Goal: Task Accomplishment & Management: Use online tool/utility

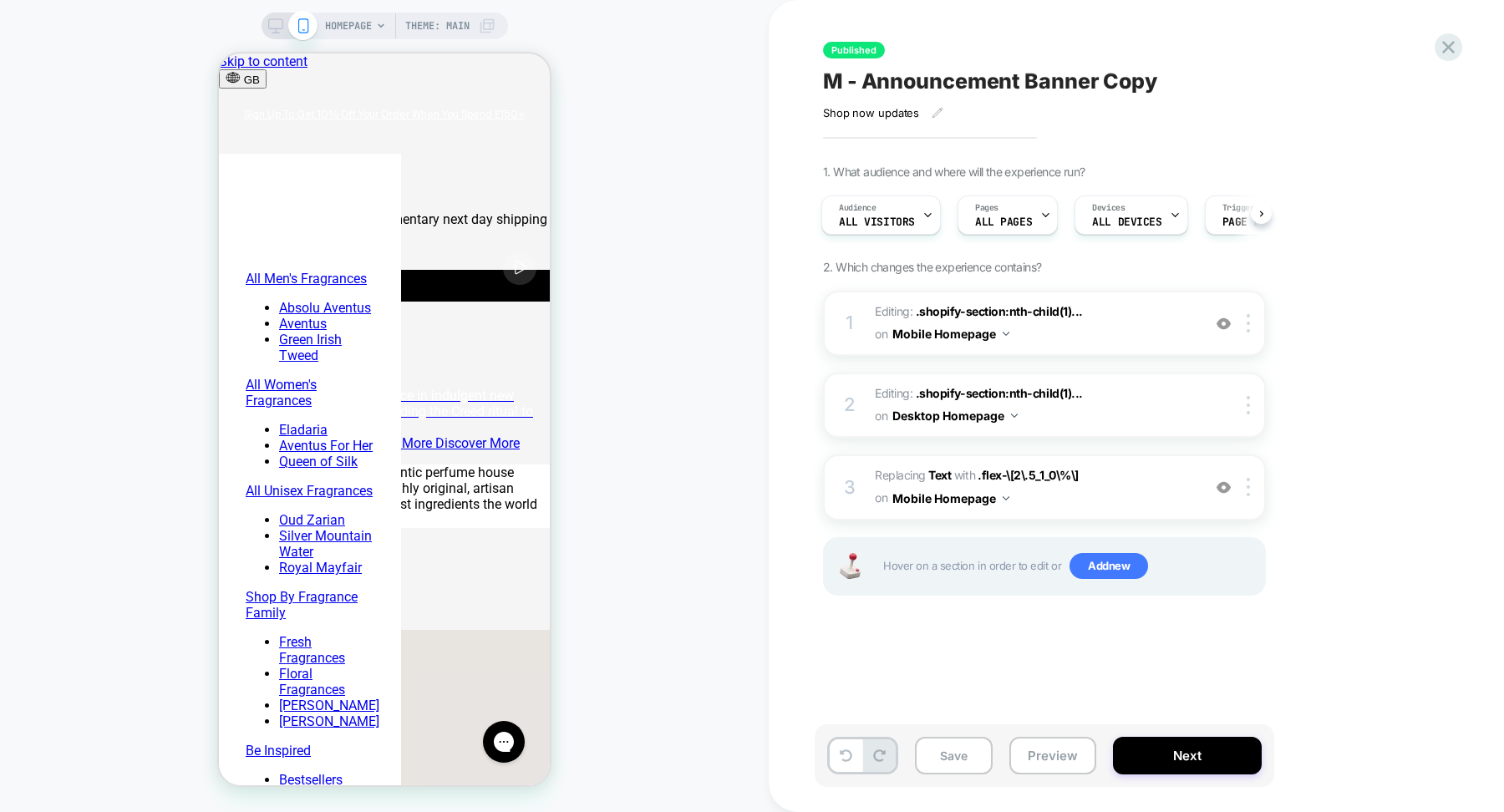
click at [482, 17] on icon at bounding box center [487, 25] width 16 height 16
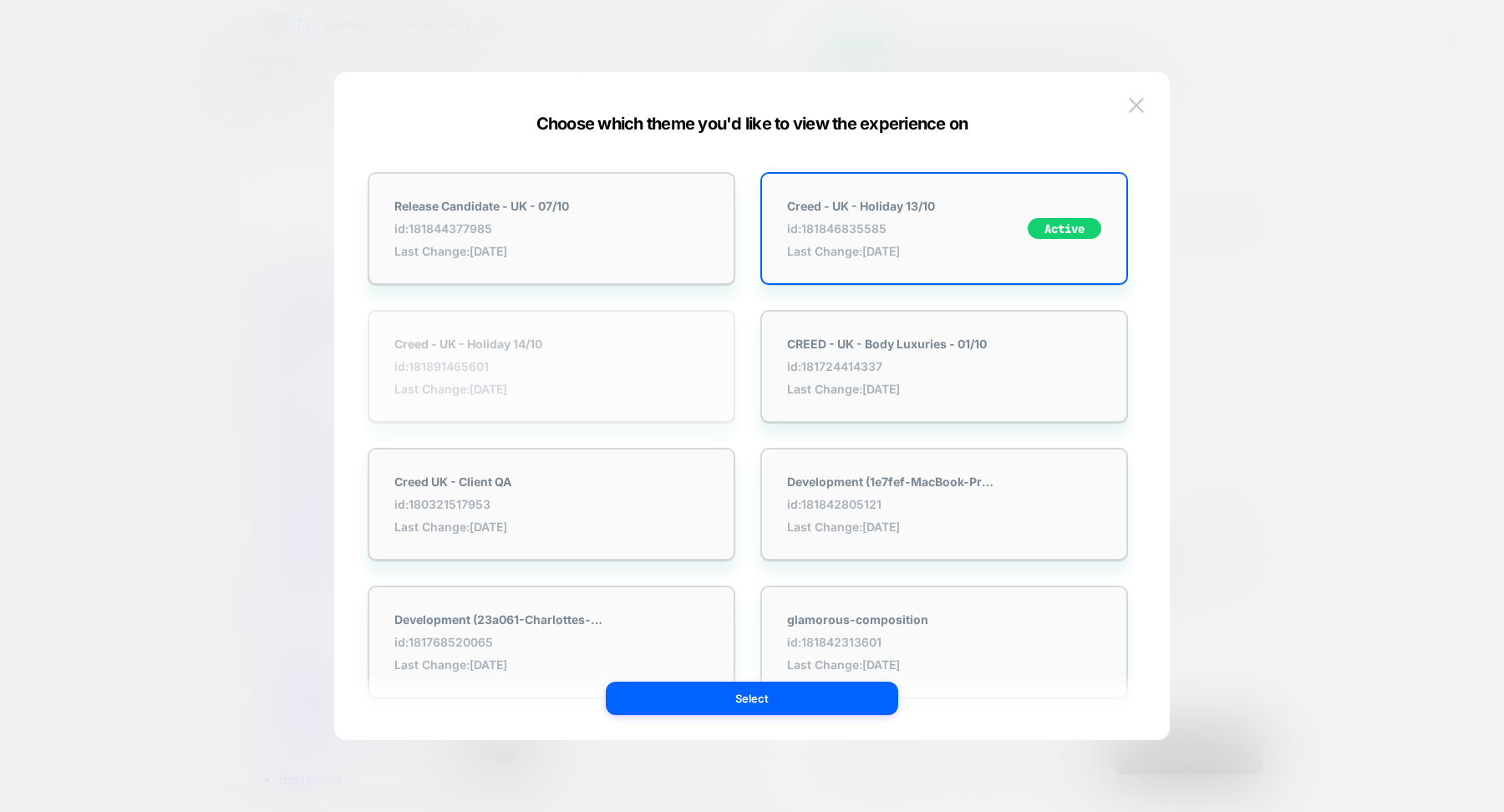
click at [502, 395] on div "Creed - UK - Holiday 14/10 id: 181891465601 Last Change: [DATE]" at bounding box center [551, 366] width 368 height 112
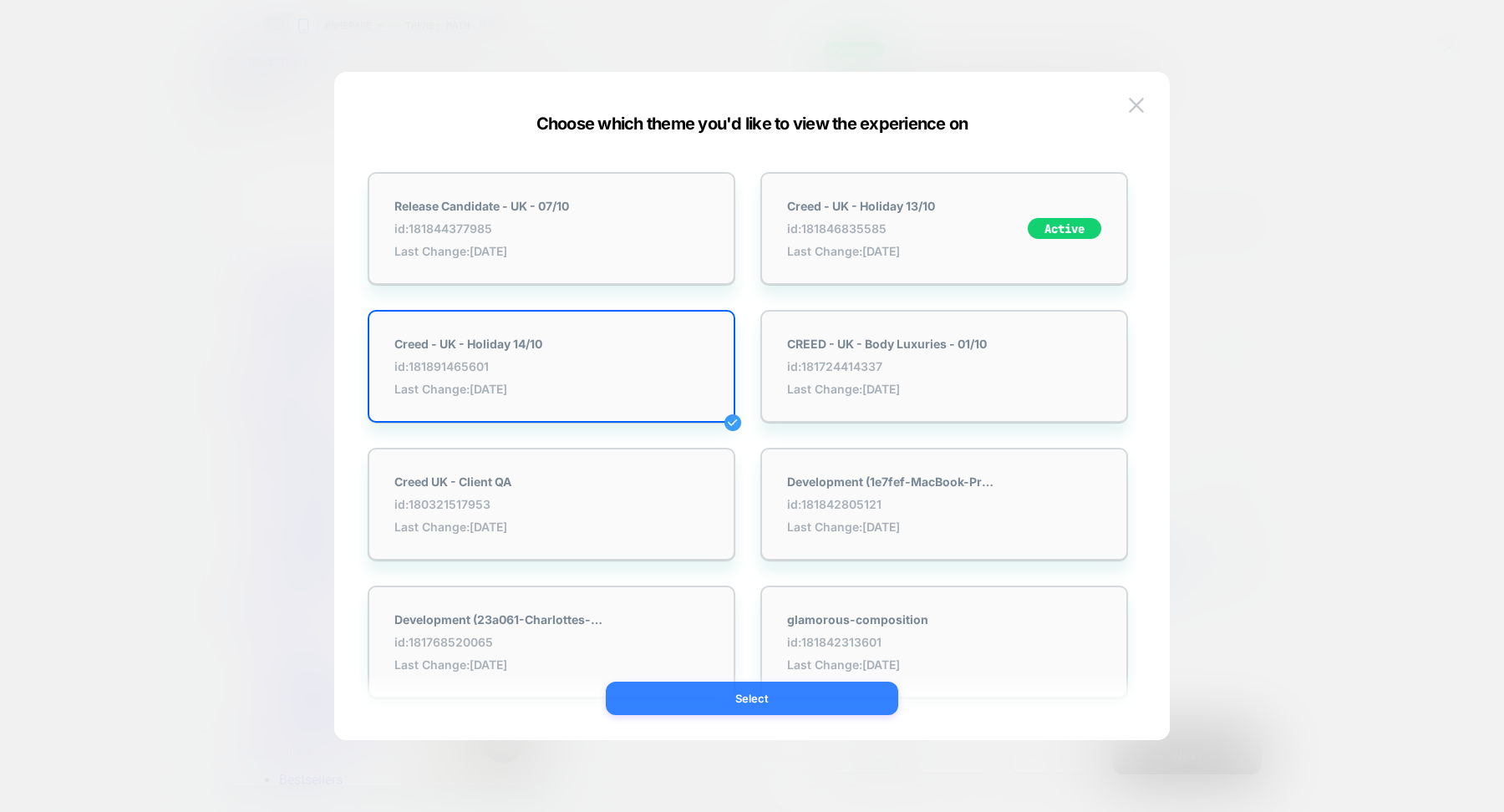
click at [692, 706] on button "Select" at bounding box center [752, 698] width 292 height 34
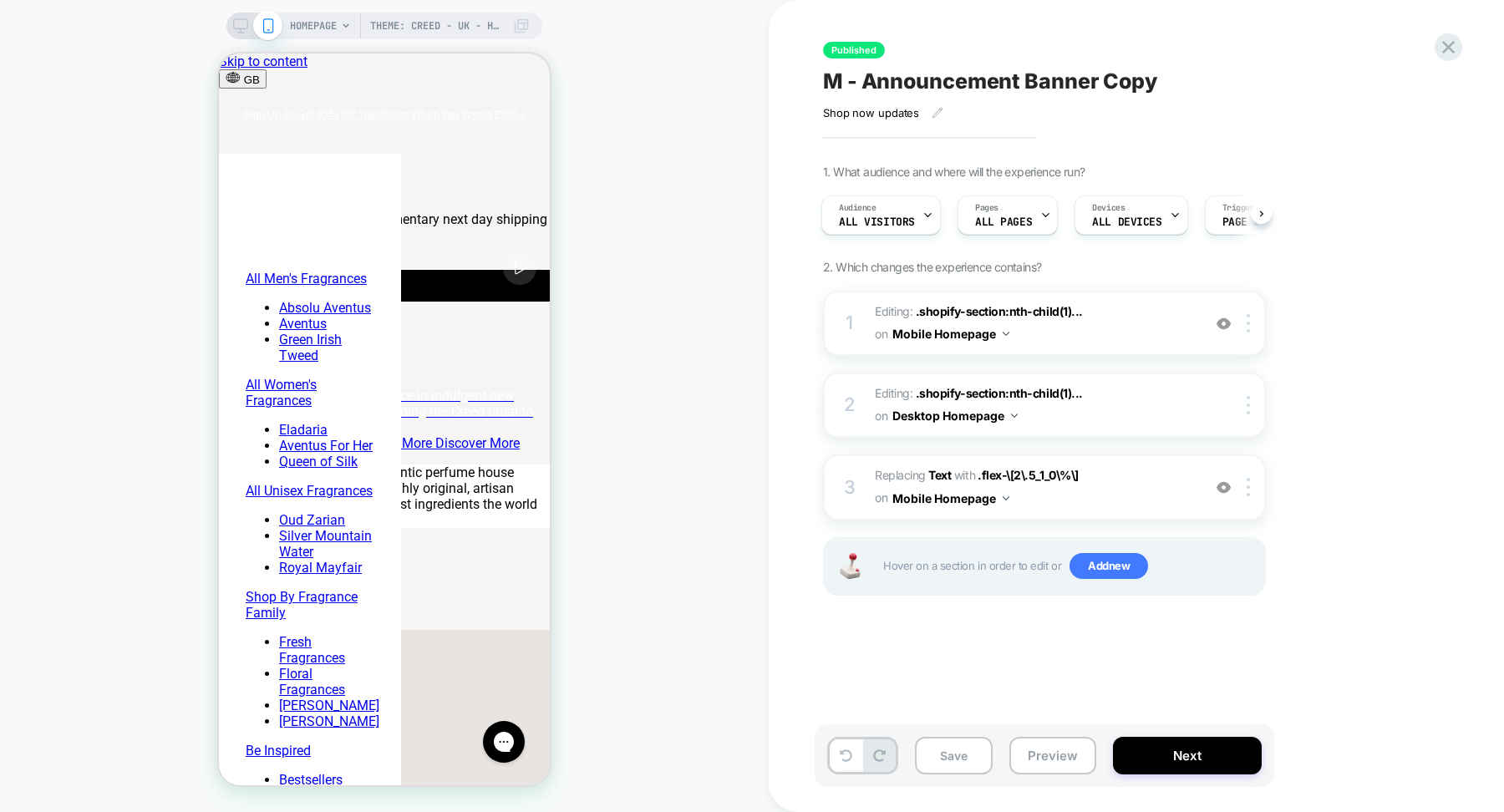
scroll to position [0, 3]
click at [1450, 53] on icon at bounding box center [1449, 48] width 22 height 22
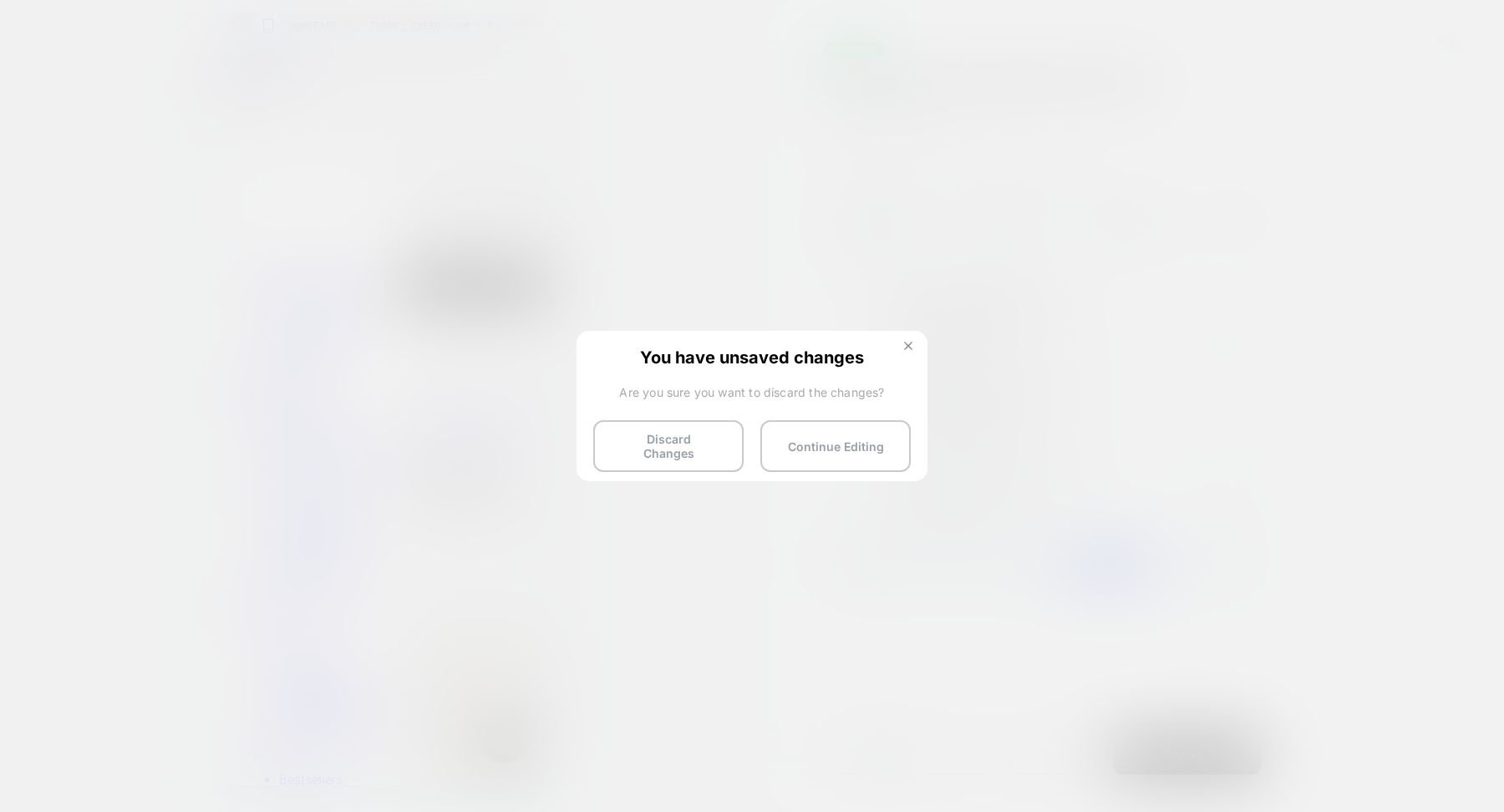
click at [915, 343] on button at bounding box center [908, 348] width 18 height 14
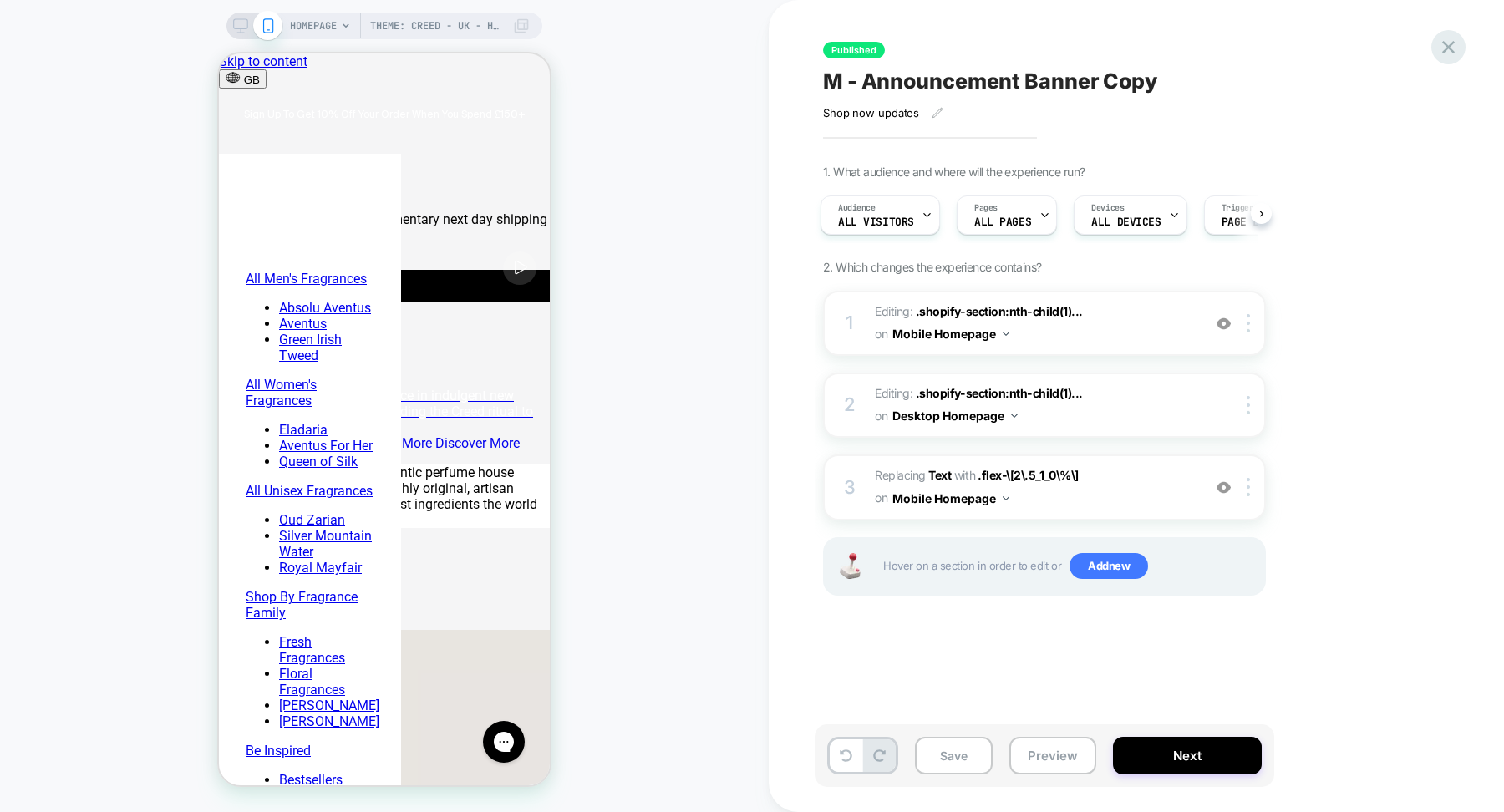
click at [1440, 46] on icon at bounding box center [1449, 48] width 22 height 22
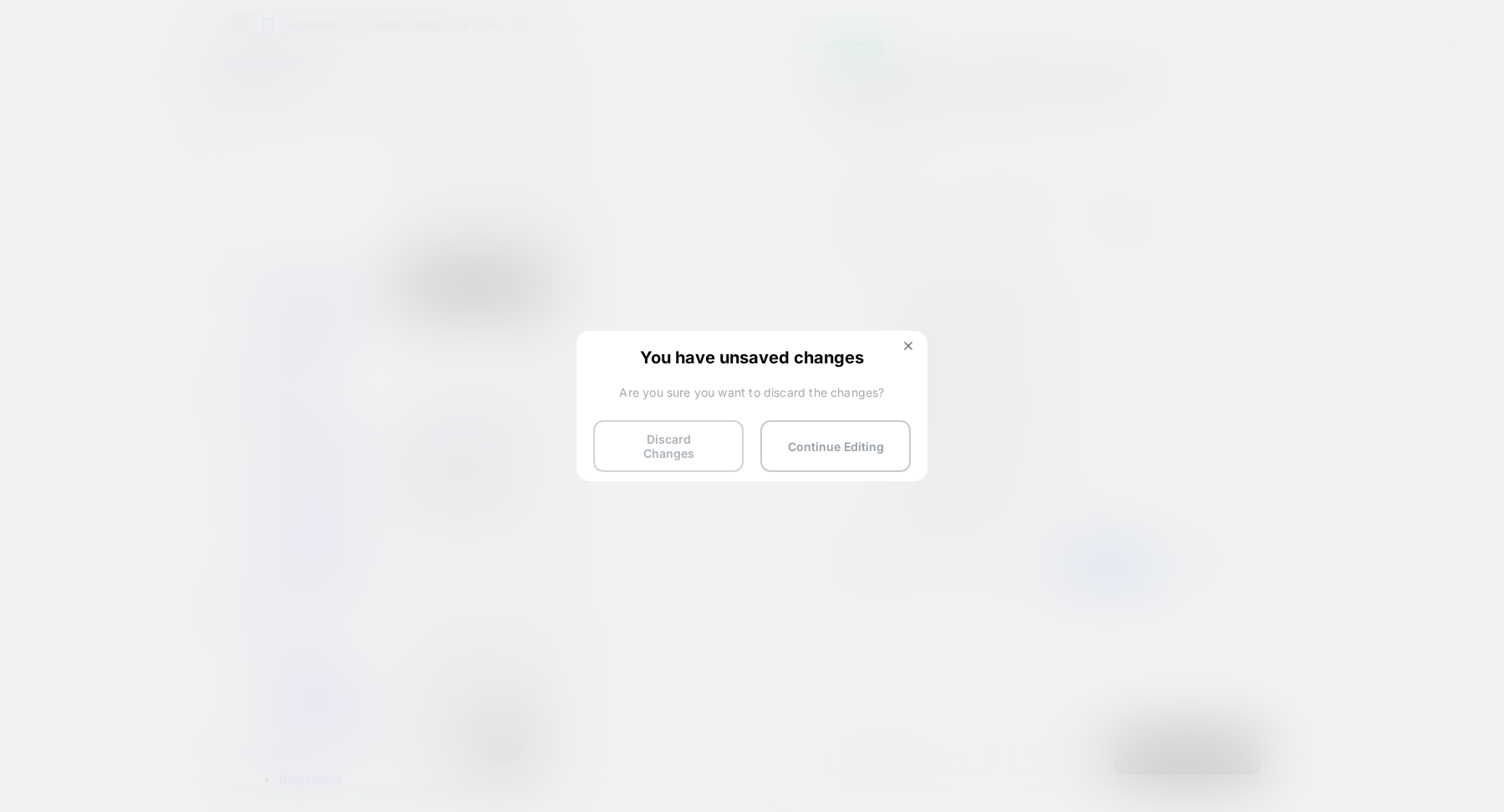
click at [664, 437] on button "Discard Changes" at bounding box center [669, 446] width 150 height 52
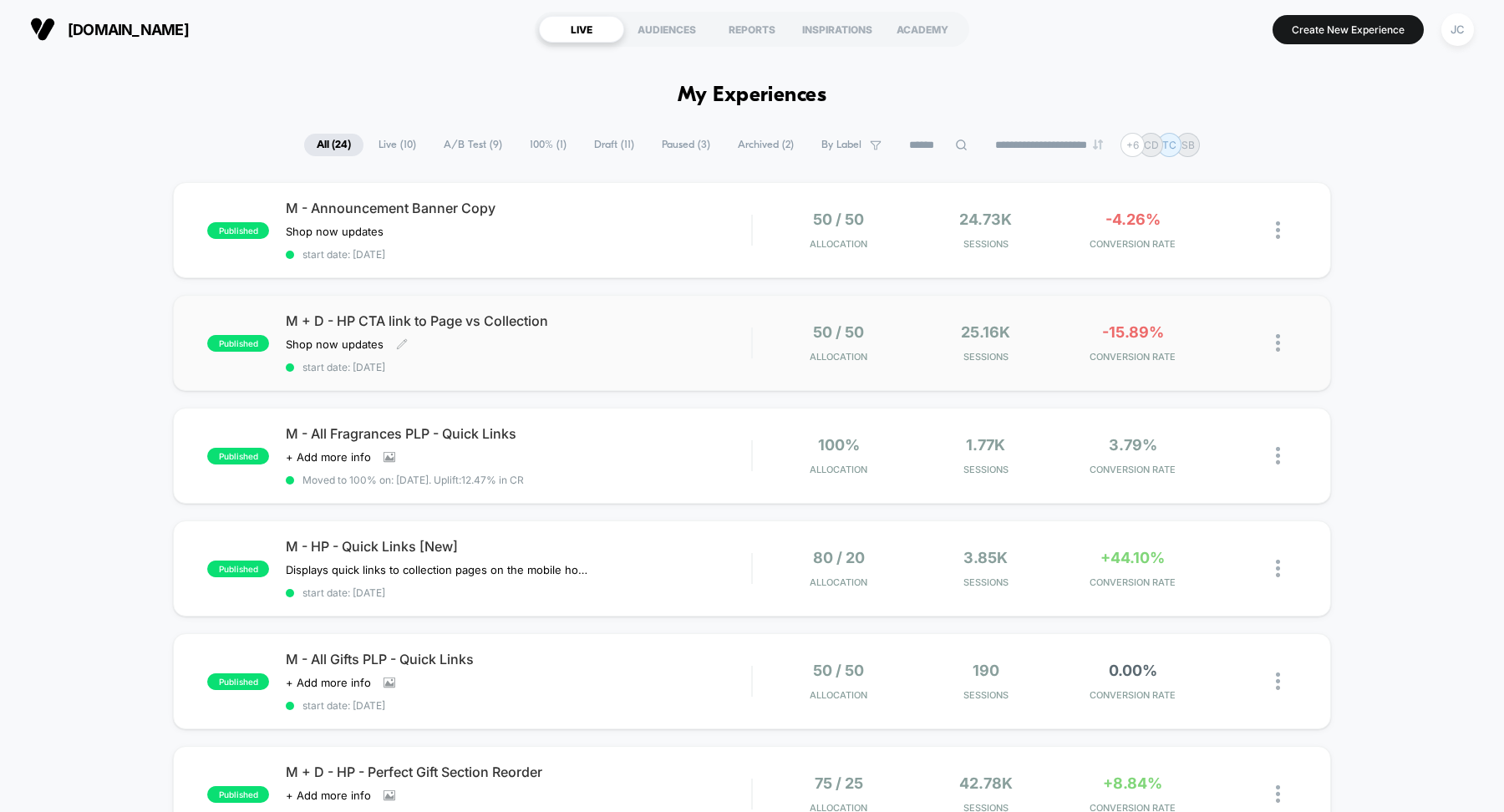
click at [481, 325] on span "M + D - HP CTA link to Page vs Collection" at bounding box center [518, 320] width 465 height 16
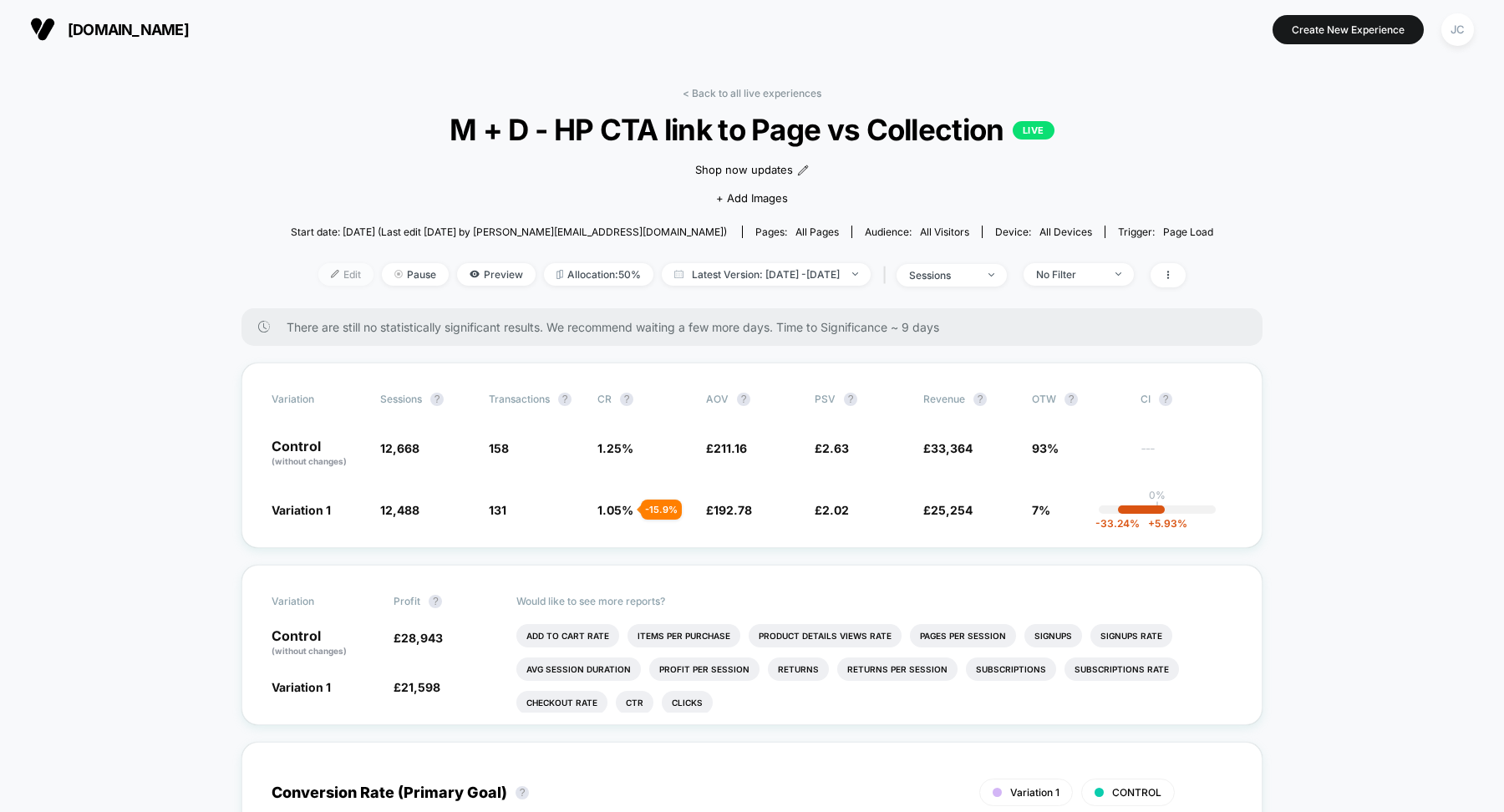
click at [331, 276] on img at bounding box center [336, 274] width 9 height 9
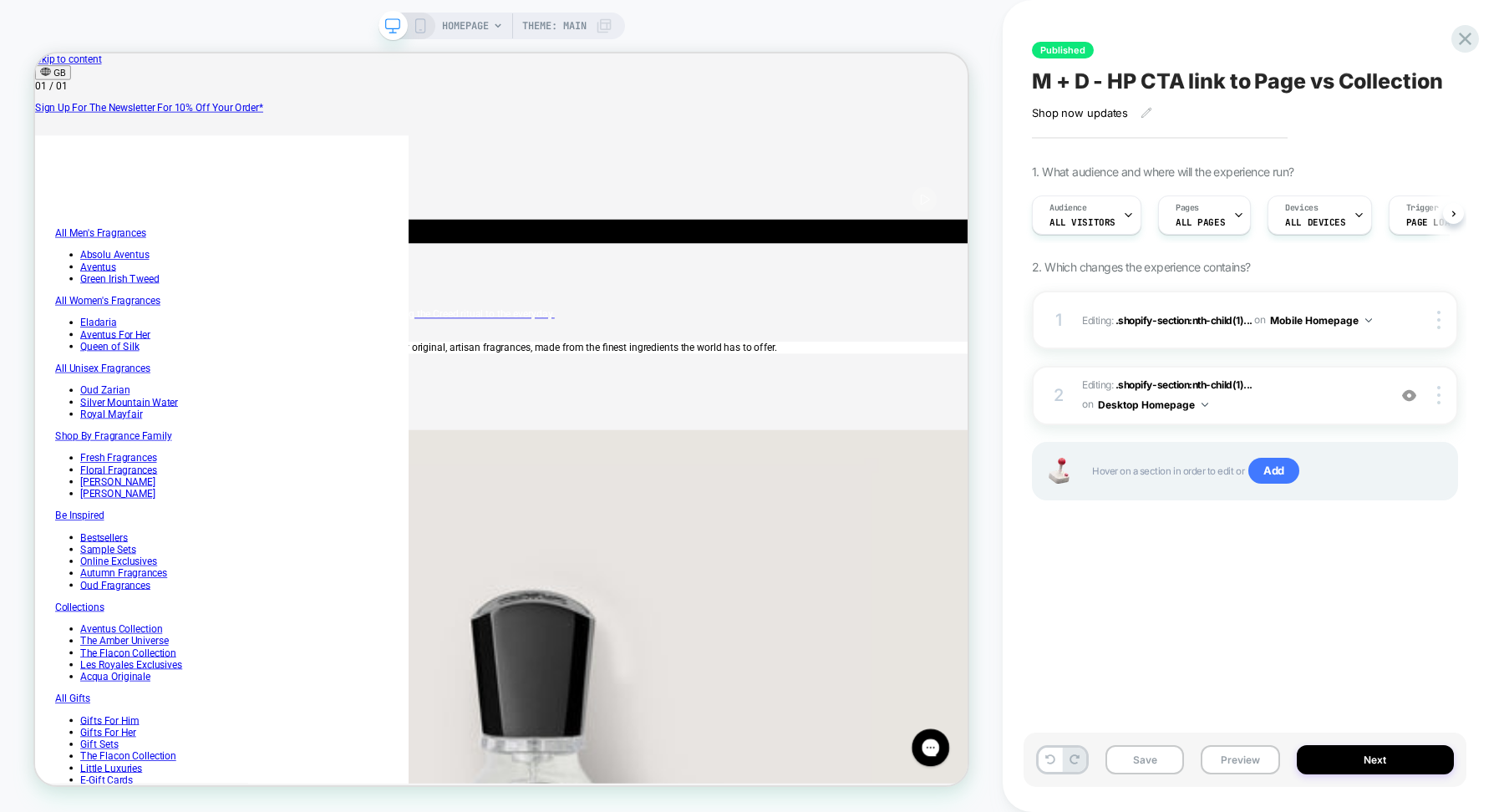
scroll to position [0, 1]
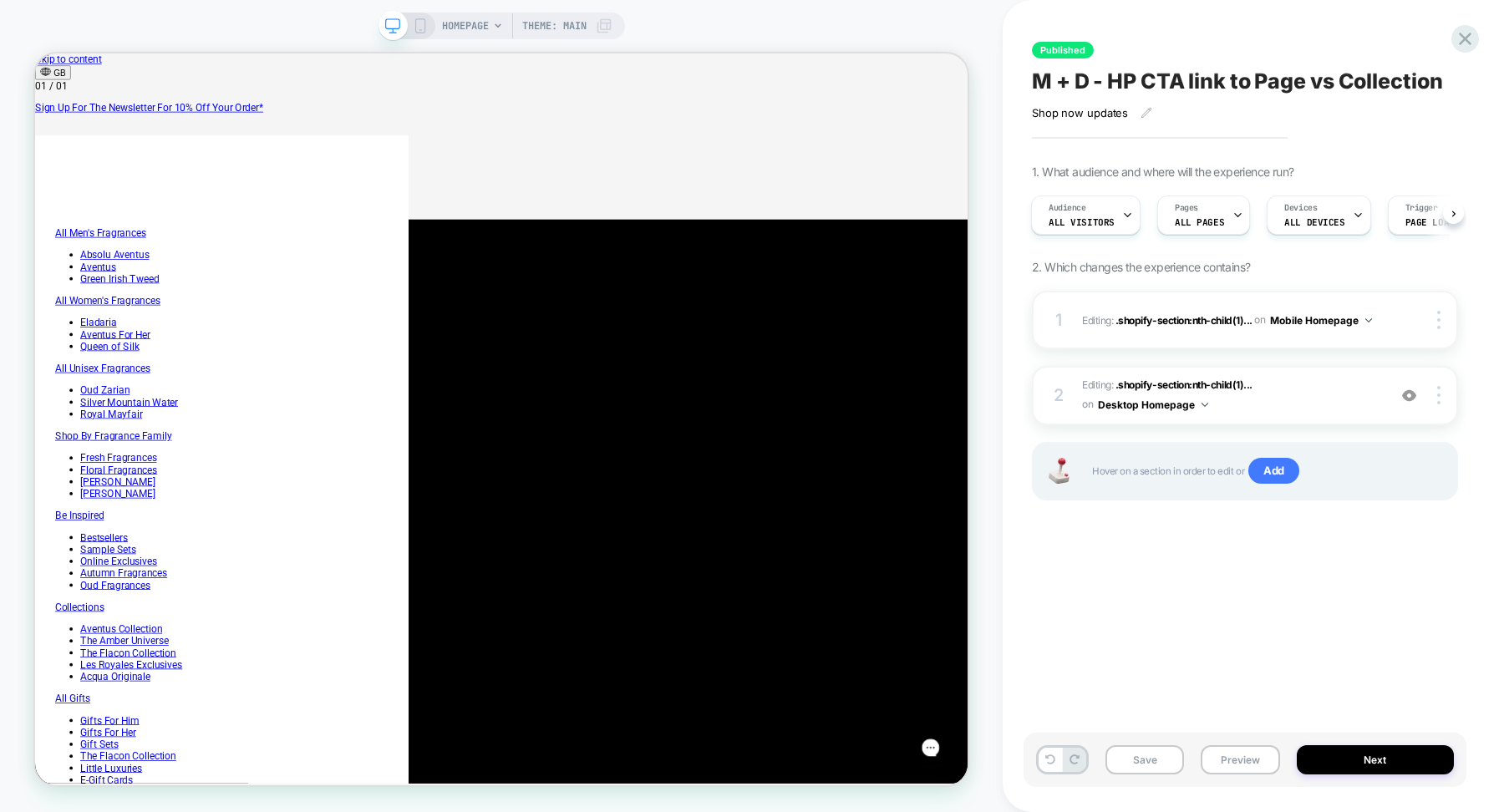
click at [560, 23] on span "Theme: MAIN" at bounding box center [554, 25] width 64 height 27
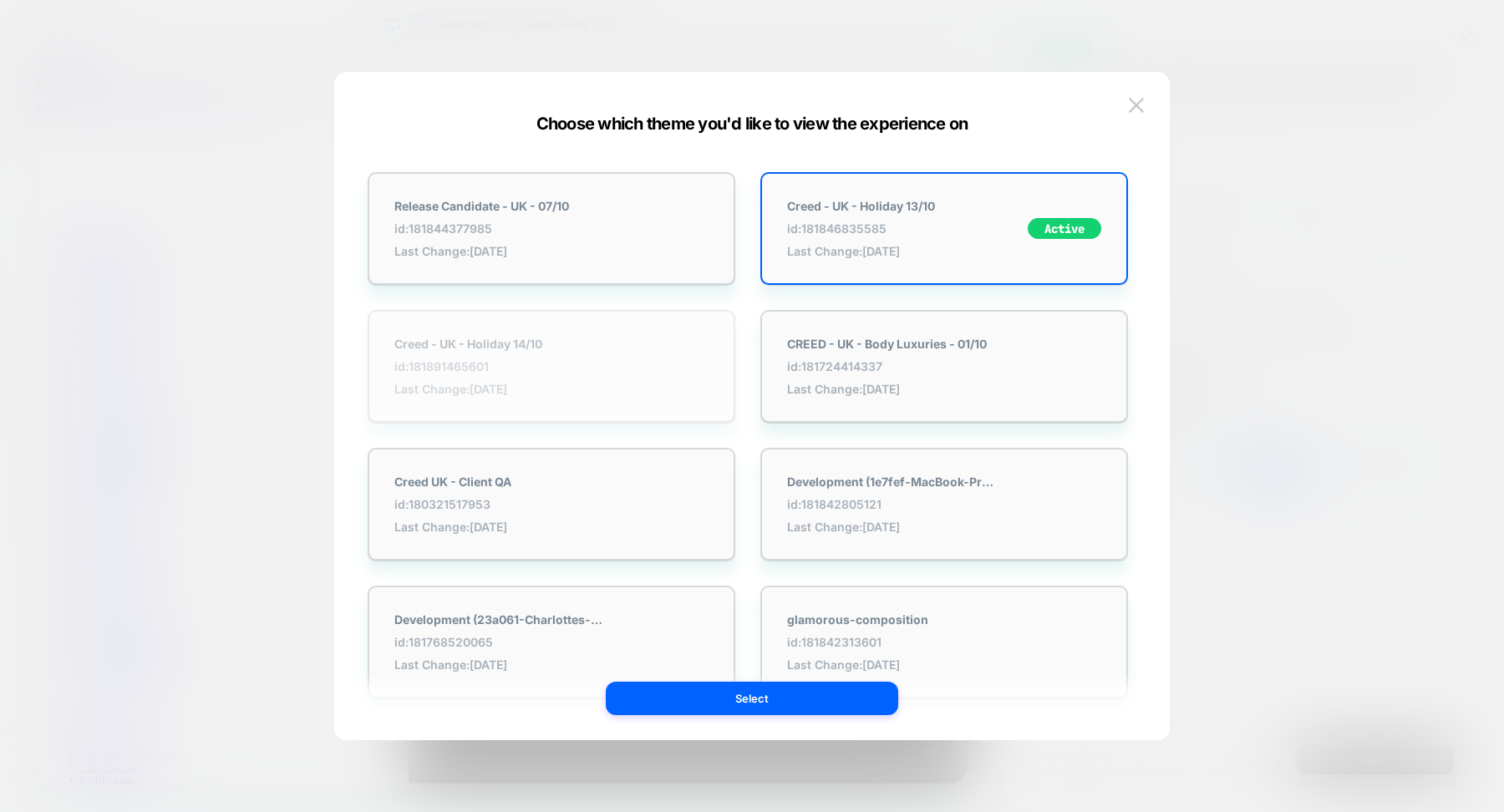
click at [532, 377] on div "Creed - UK - Holiday 14/10 id: 181891465601 Last Change: [DATE]" at bounding box center [468, 366] width 148 height 60
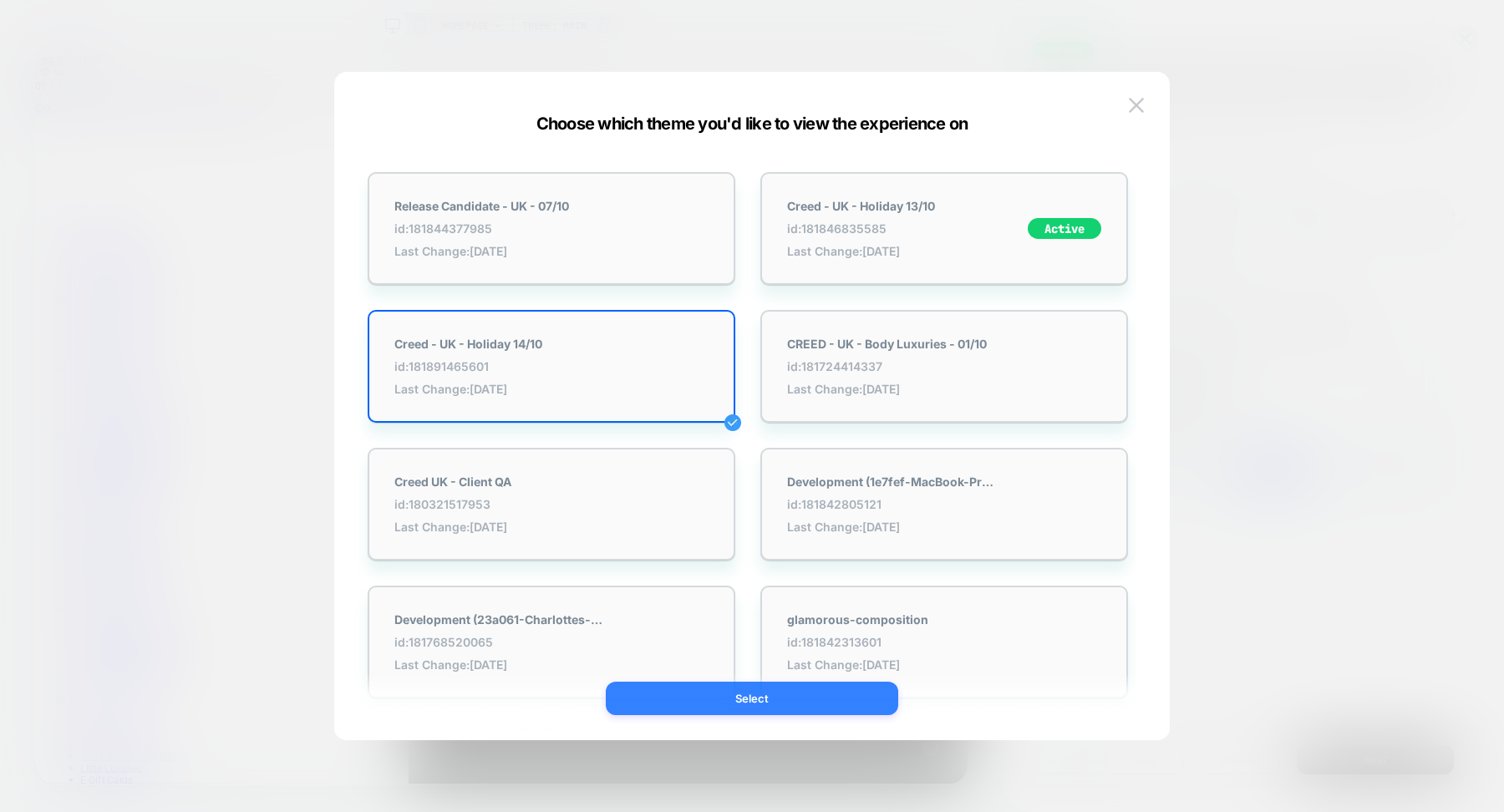
click at [676, 703] on button "Select" at bounding box center [752, 698] width 292 height 34
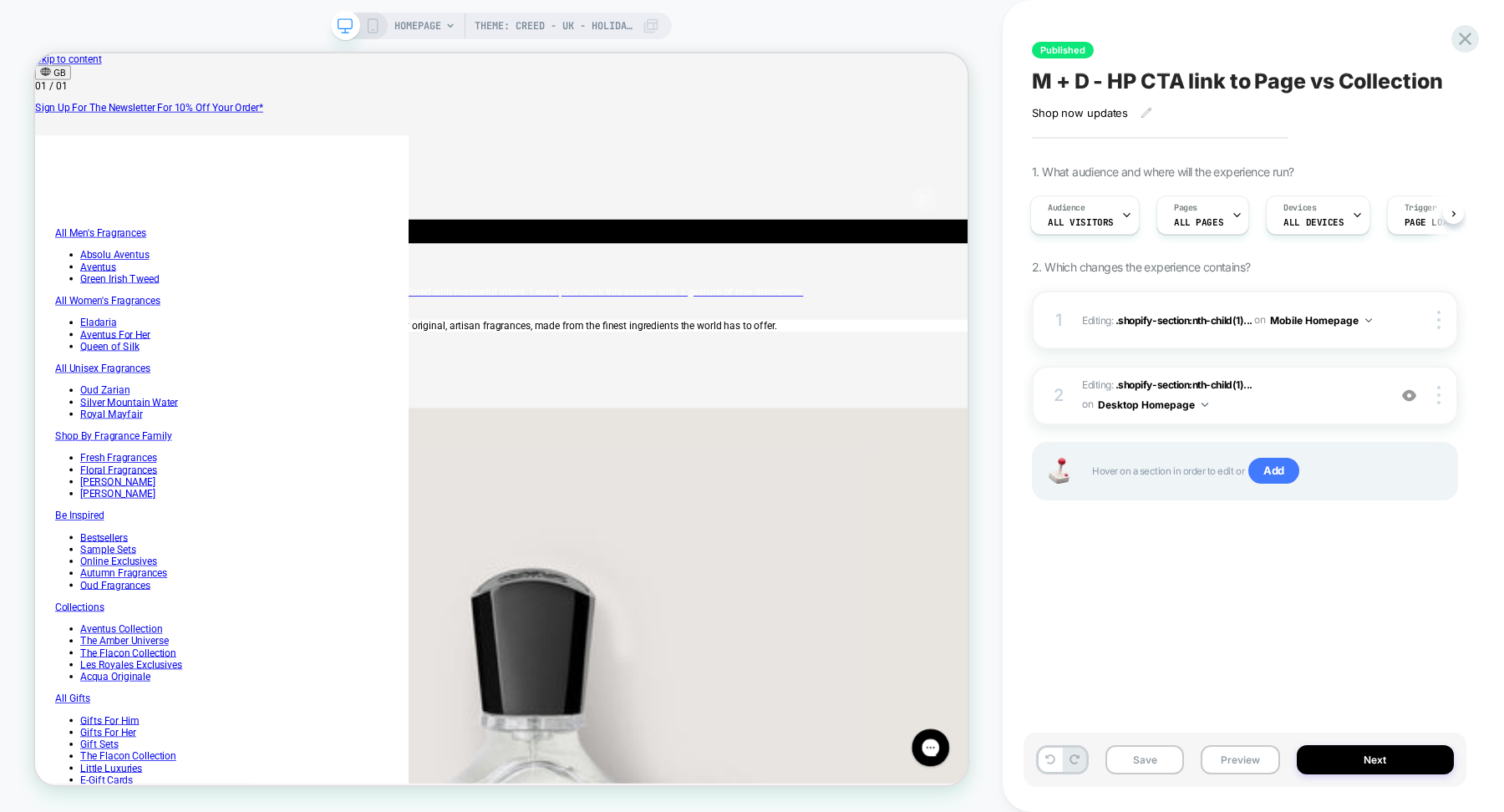
scroll to position [0, 0]
click at [619, 36] on span "Theme: Creed - UK - Holiday 14/10" at bounding box center [554, 25] width 159 height 27
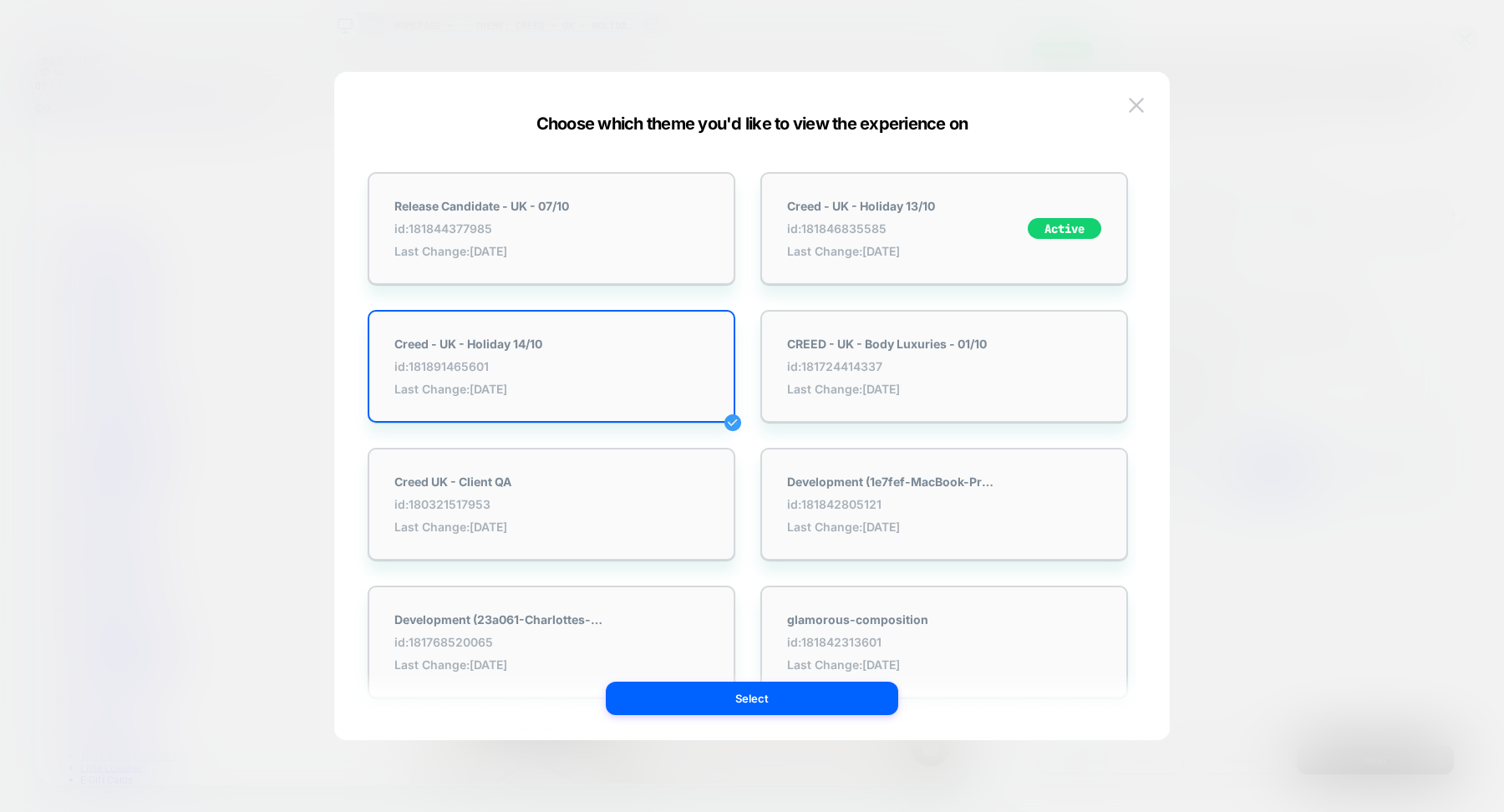
click at [825, 75] on div "Choose which theme you'd like to view the experience on Release Candidate - [GE…" at bounding box center [752, 406] width 835 height 668
click at [1150, 105] on div "Choose which theme you'd like to view the experience on Release Candidate - [GE…" at bounding box center [752, 414] width 835 height 652
click at [1136, 104] on img at bounding box center [1136, 105] width 15 height 14
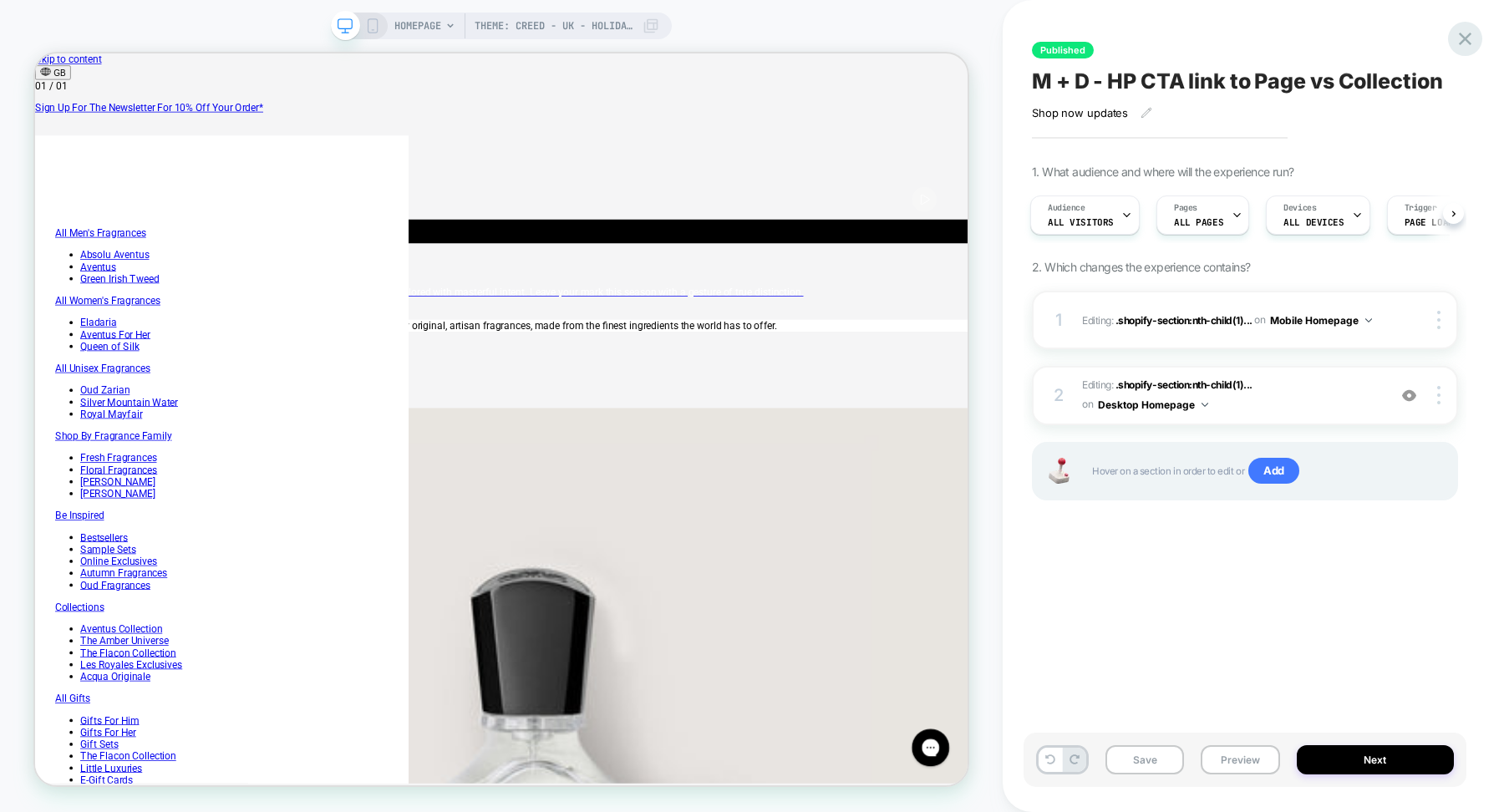
click at [1460, 43] on icon at bounding box center [1465, 39] width 12 height 12
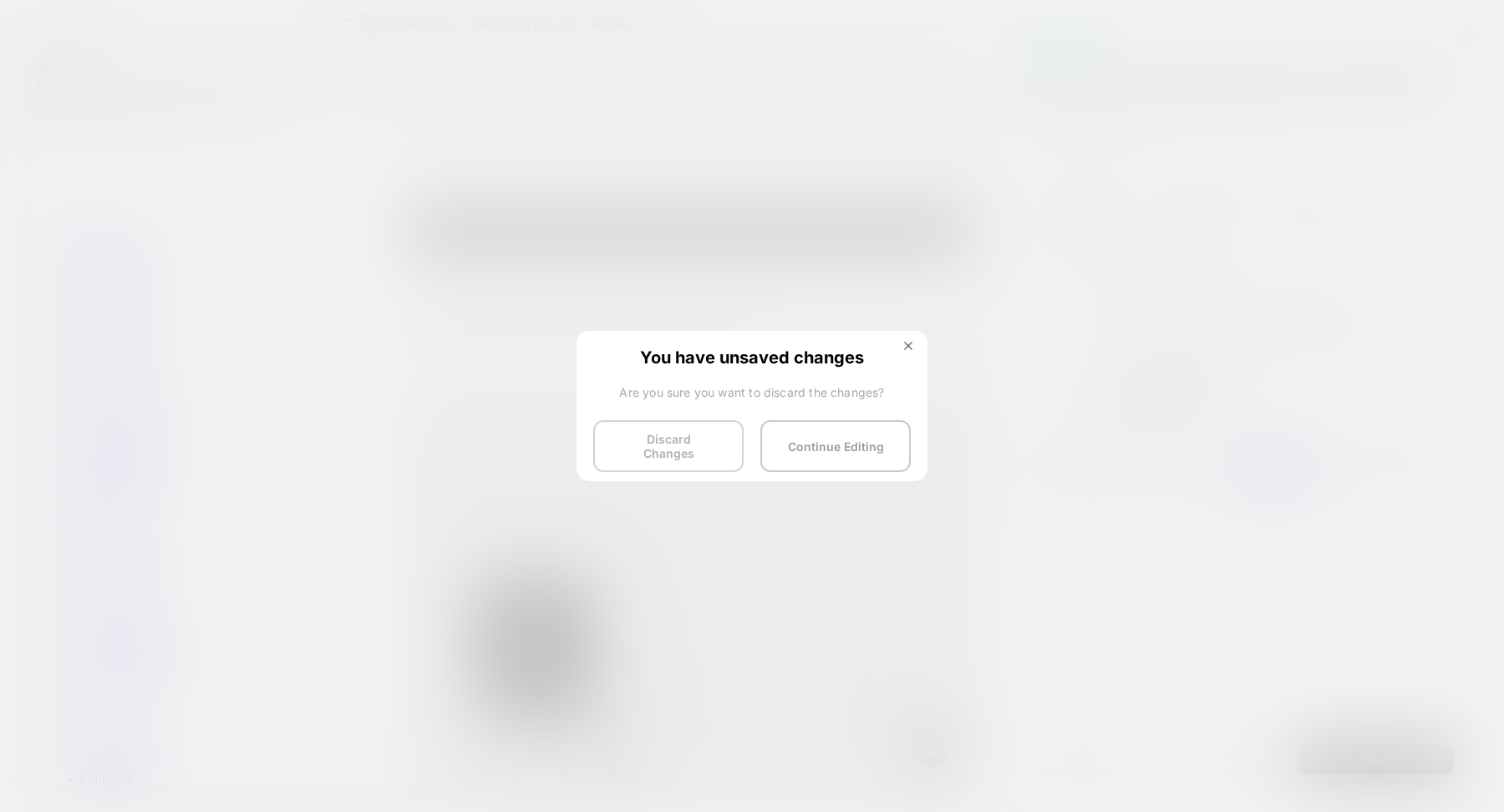
click at [681, 454] on button "Discard Changes" at bounding box center [669, 446] width 150 height 52
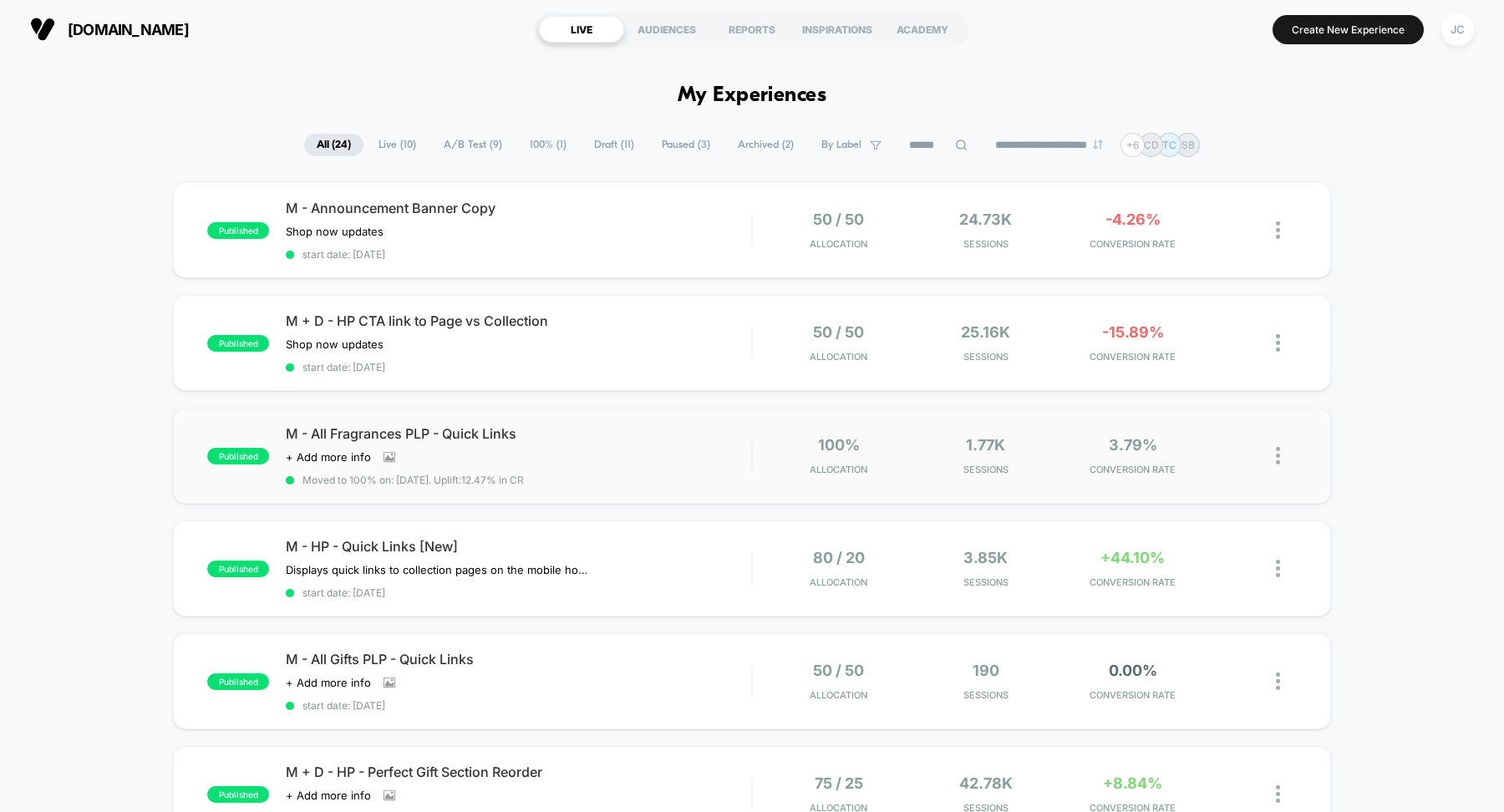
click at [436, 428] on span "M - All Fragrances PLP - Quick Links" at bounding box center [518, 433] width 465 height 16
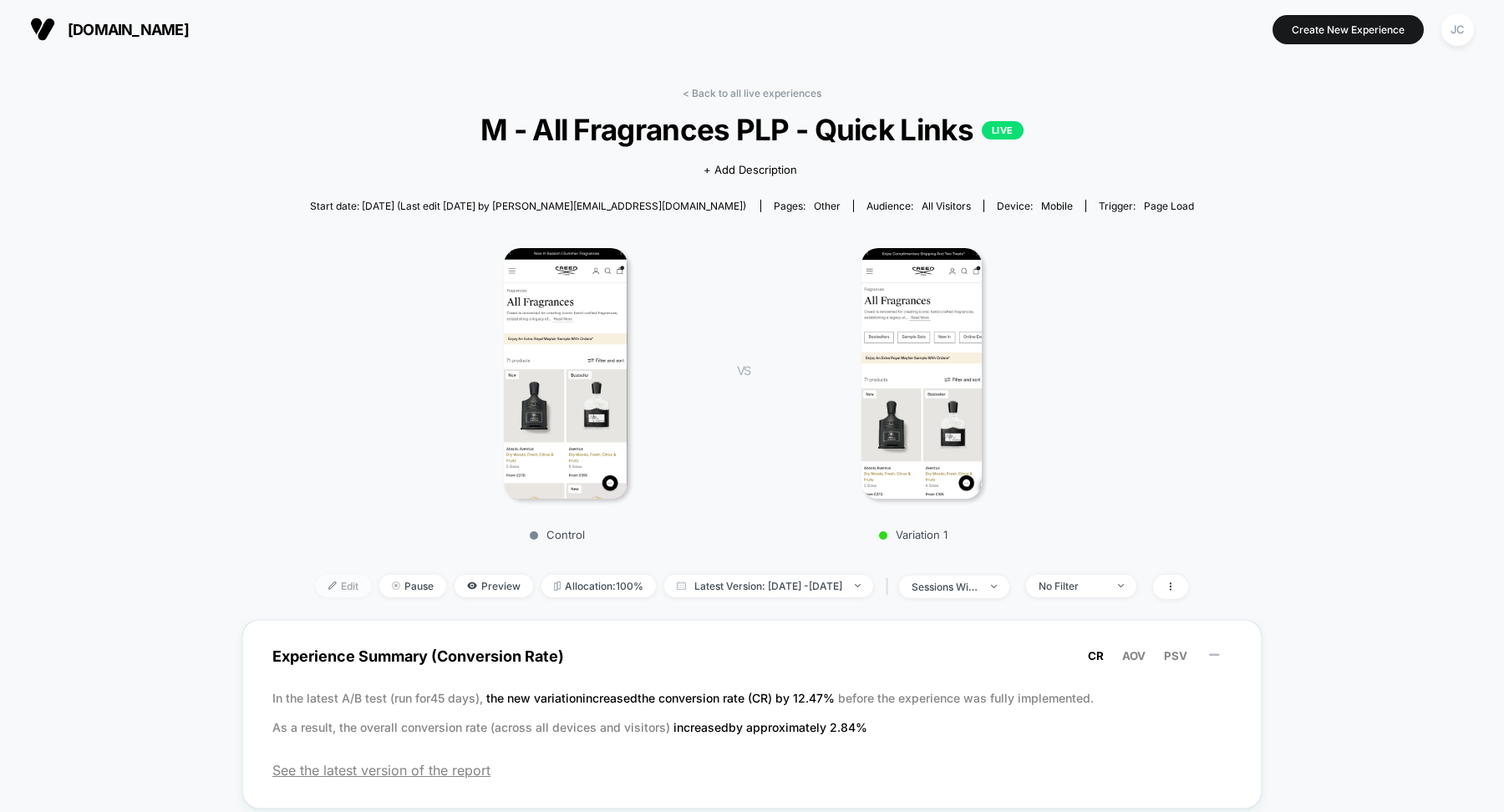
click at [316, 575] on span "Edit" at bounding box center [343, 586] width 55 height 22
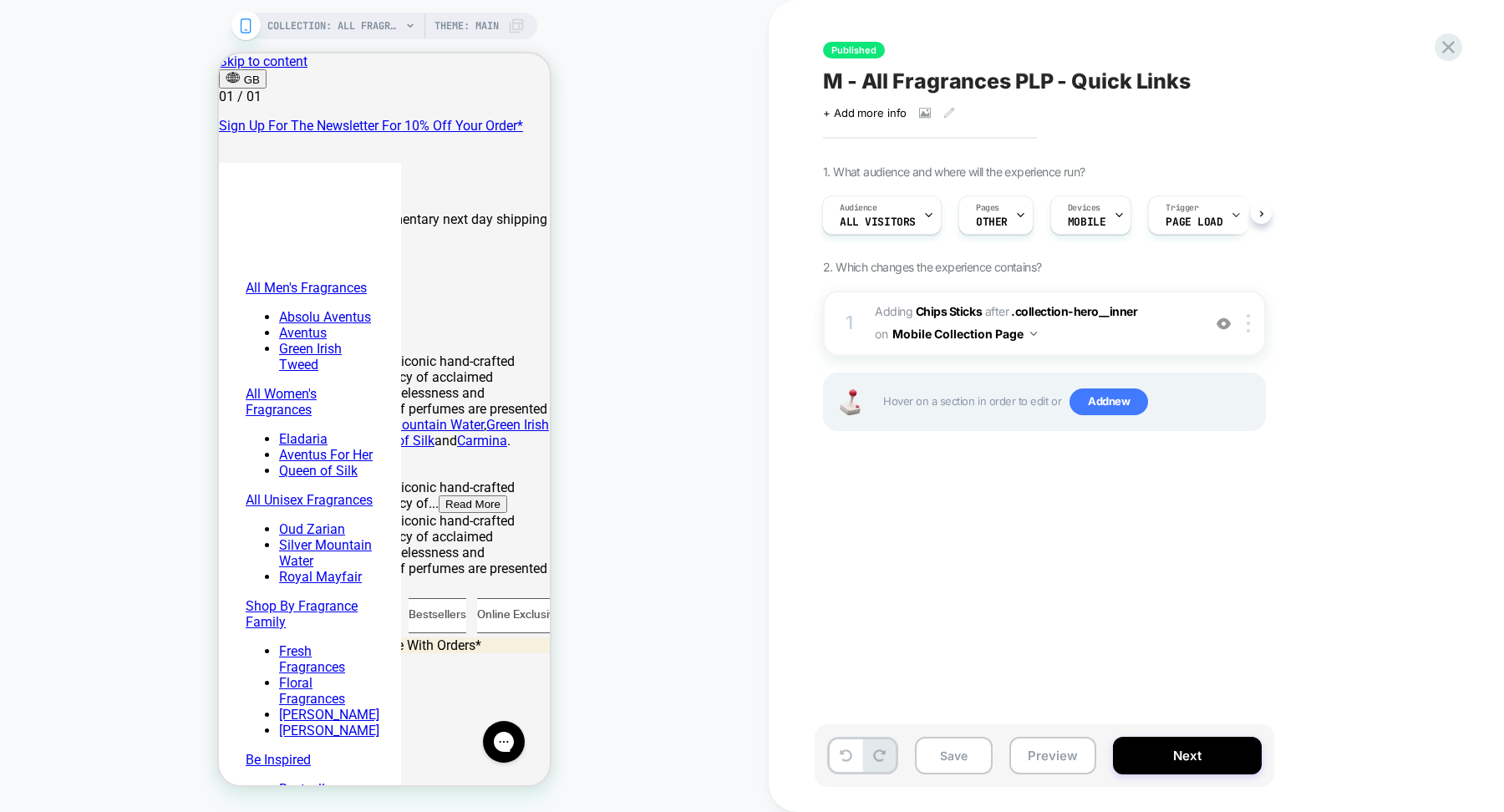
click at [481, 22] on span "Theme: MAIN" at bounding box center [466, 25] width 64 height 27
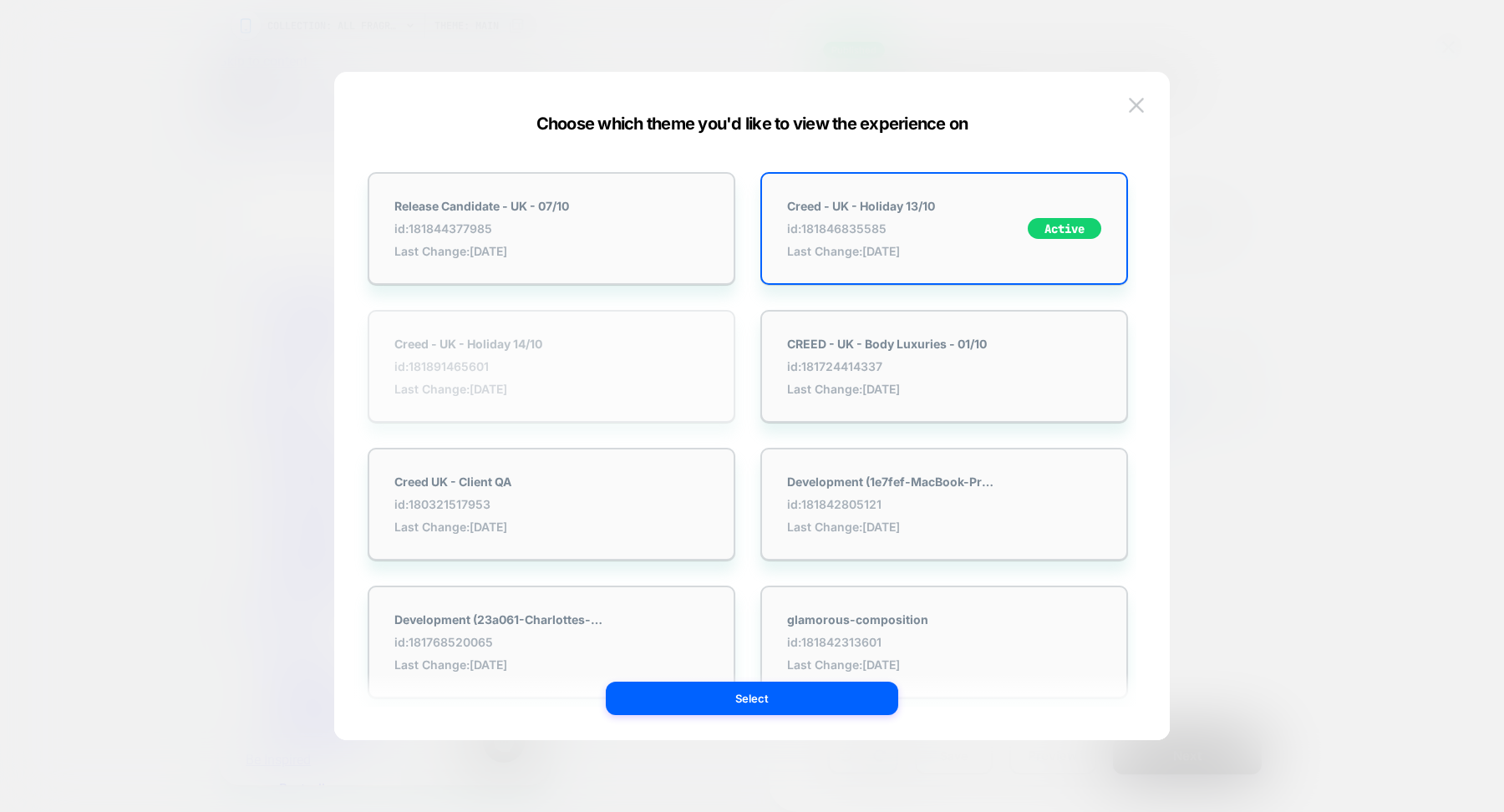
click at [464, 385] on span "Last Change: [DATE]" at bounding box center [468, 389] width 148 height 14
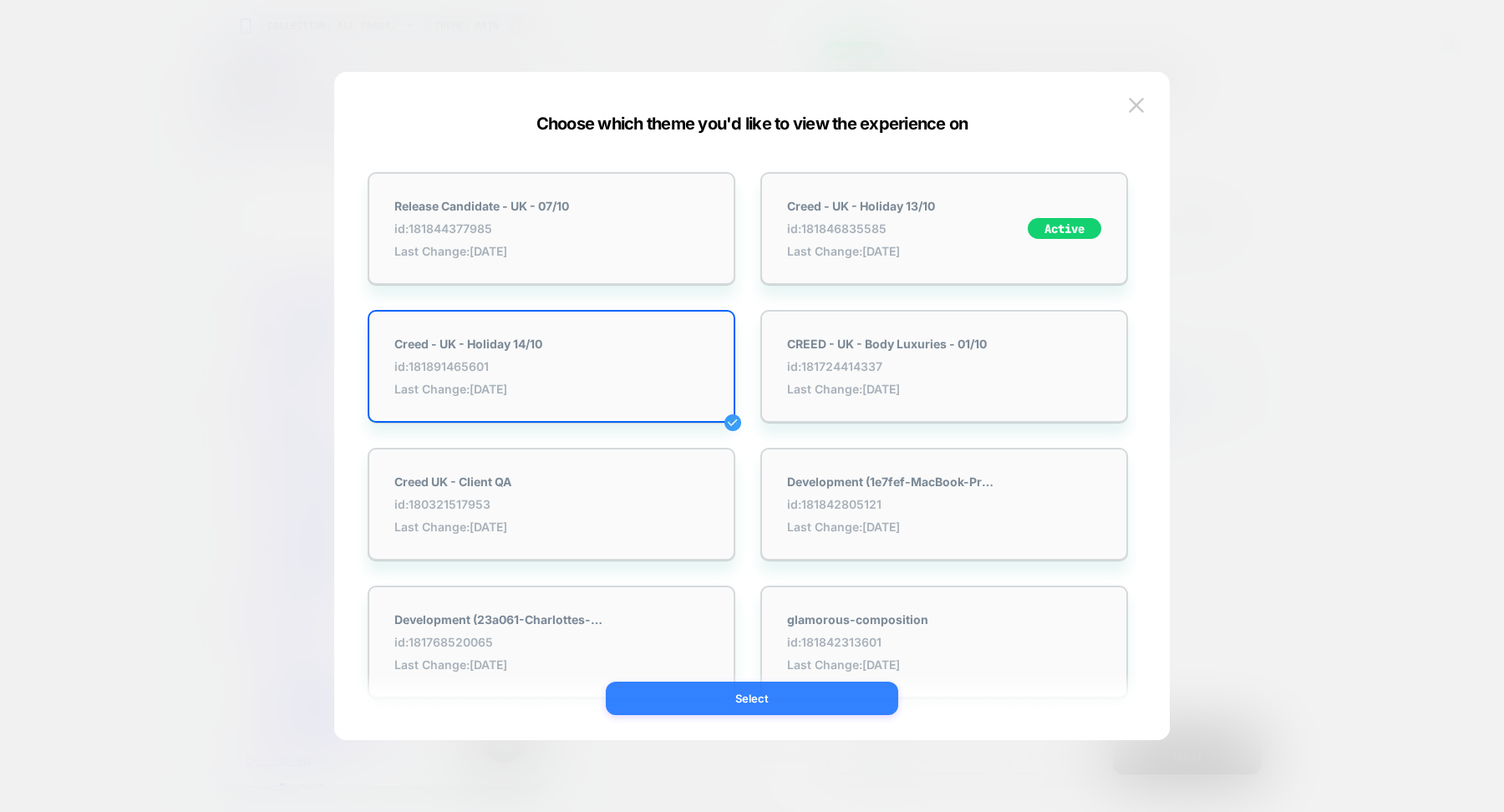
click at [690, 693] on button "Select" at bounding box center [752, 698] width 292 height 34
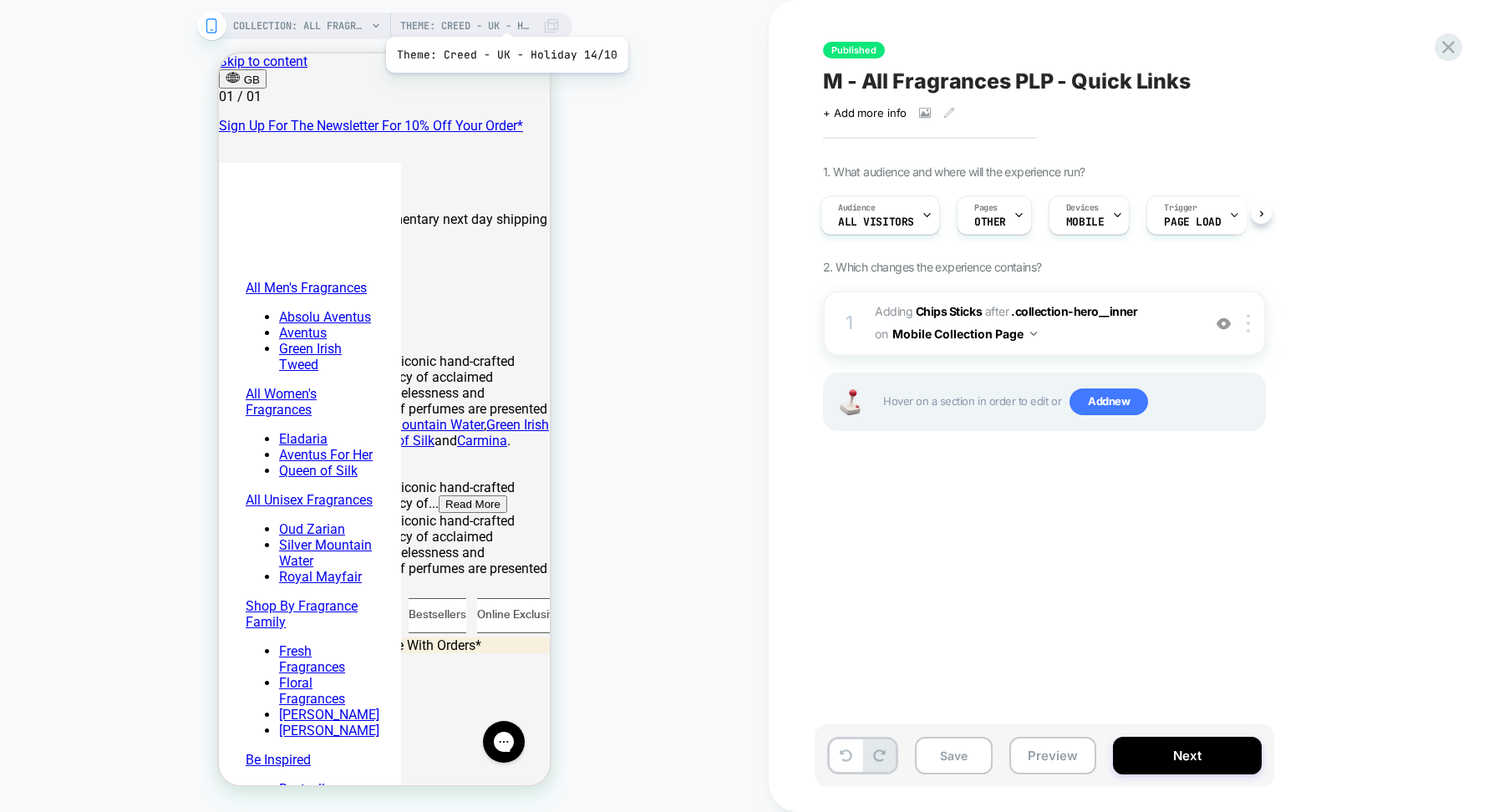
click at [504, 16] on span "Theme: Creed - UK - Holiday 14/10" at bounding box center [467, 25] width 134 height 27
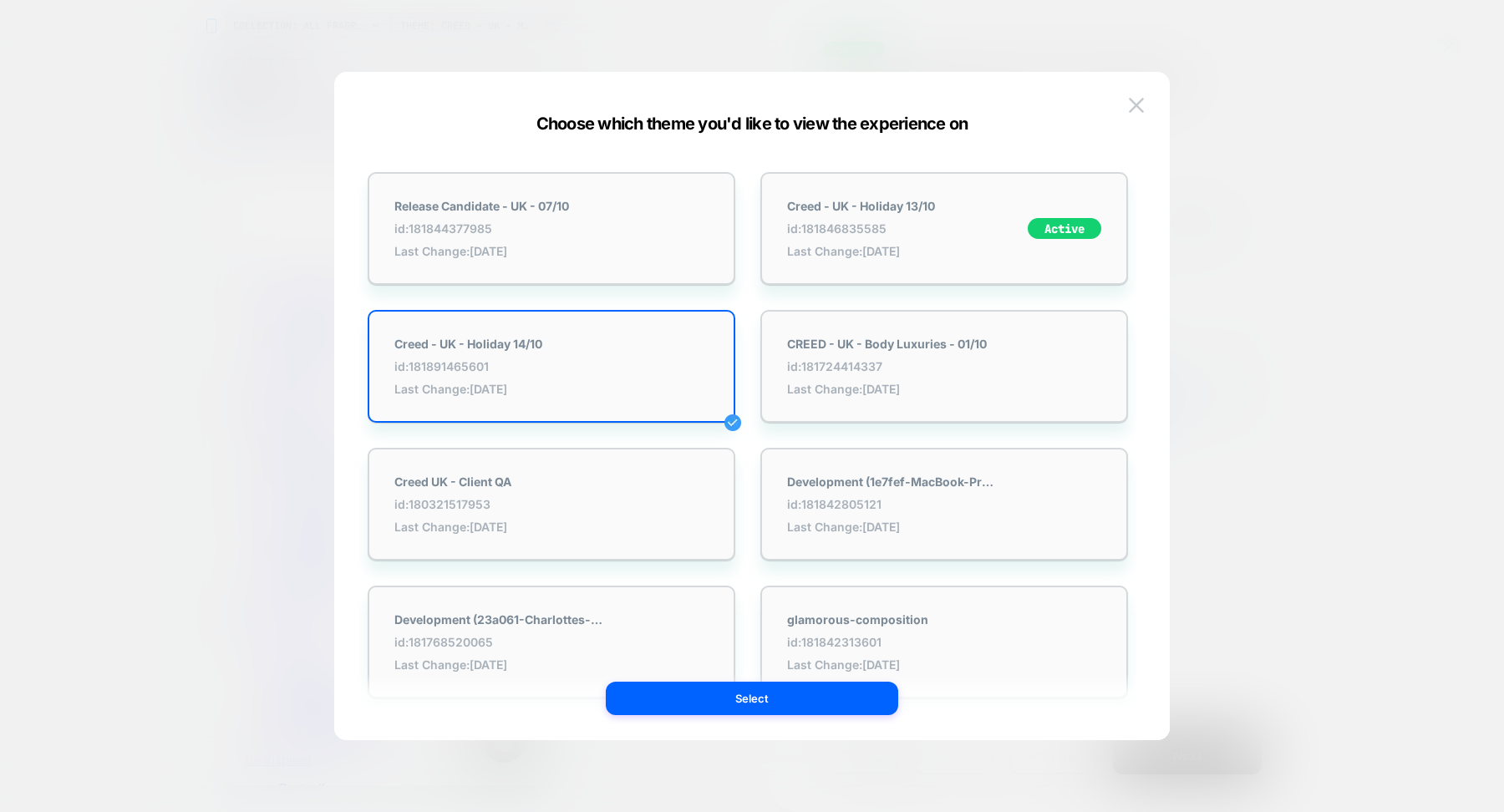
click at [303, 400] on div at bounding box center [752, 406] width 1504 height 812
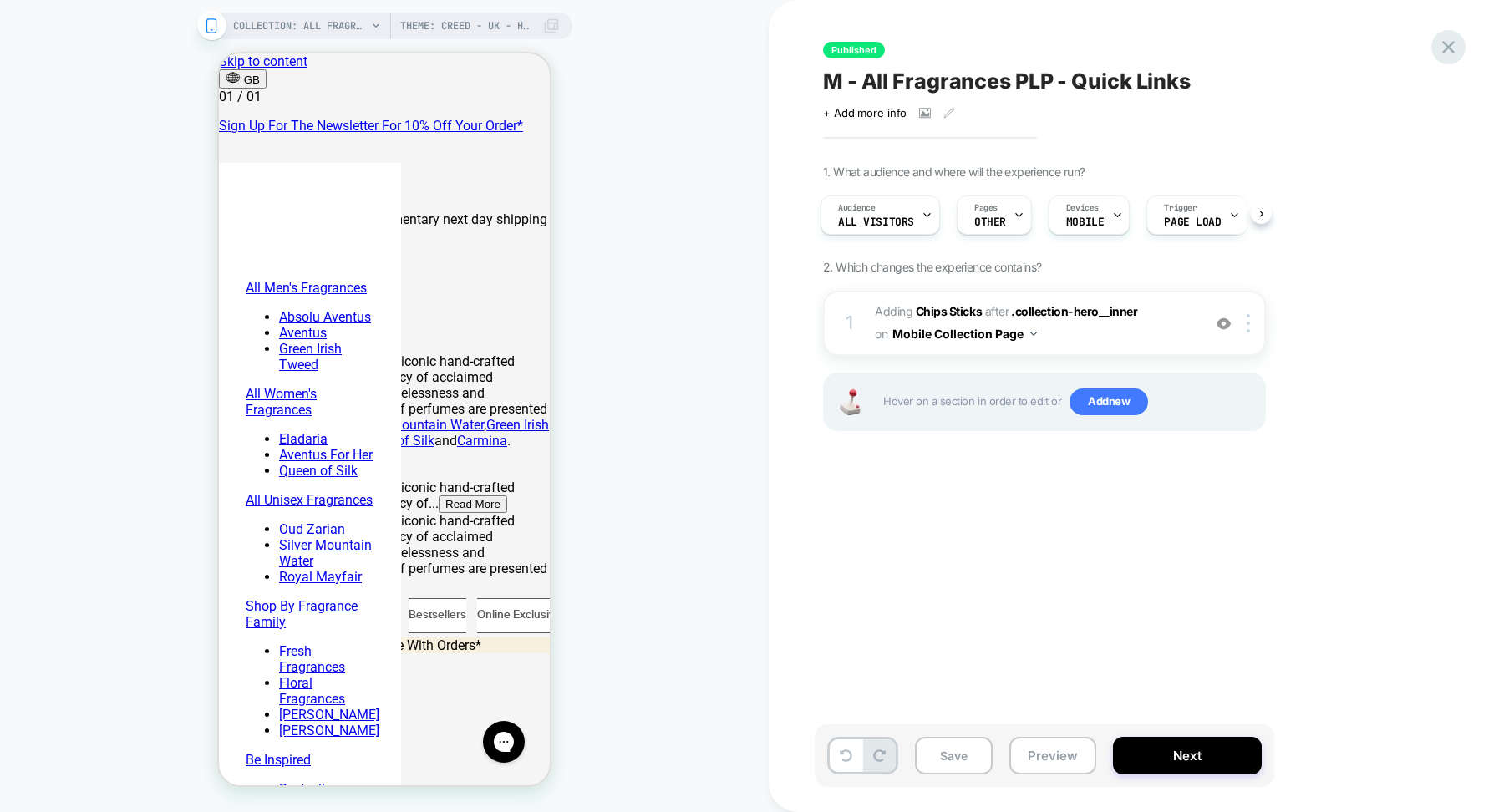
click at [1449, 52] on icon at bounding box center [1449, 48] width 22 height 22
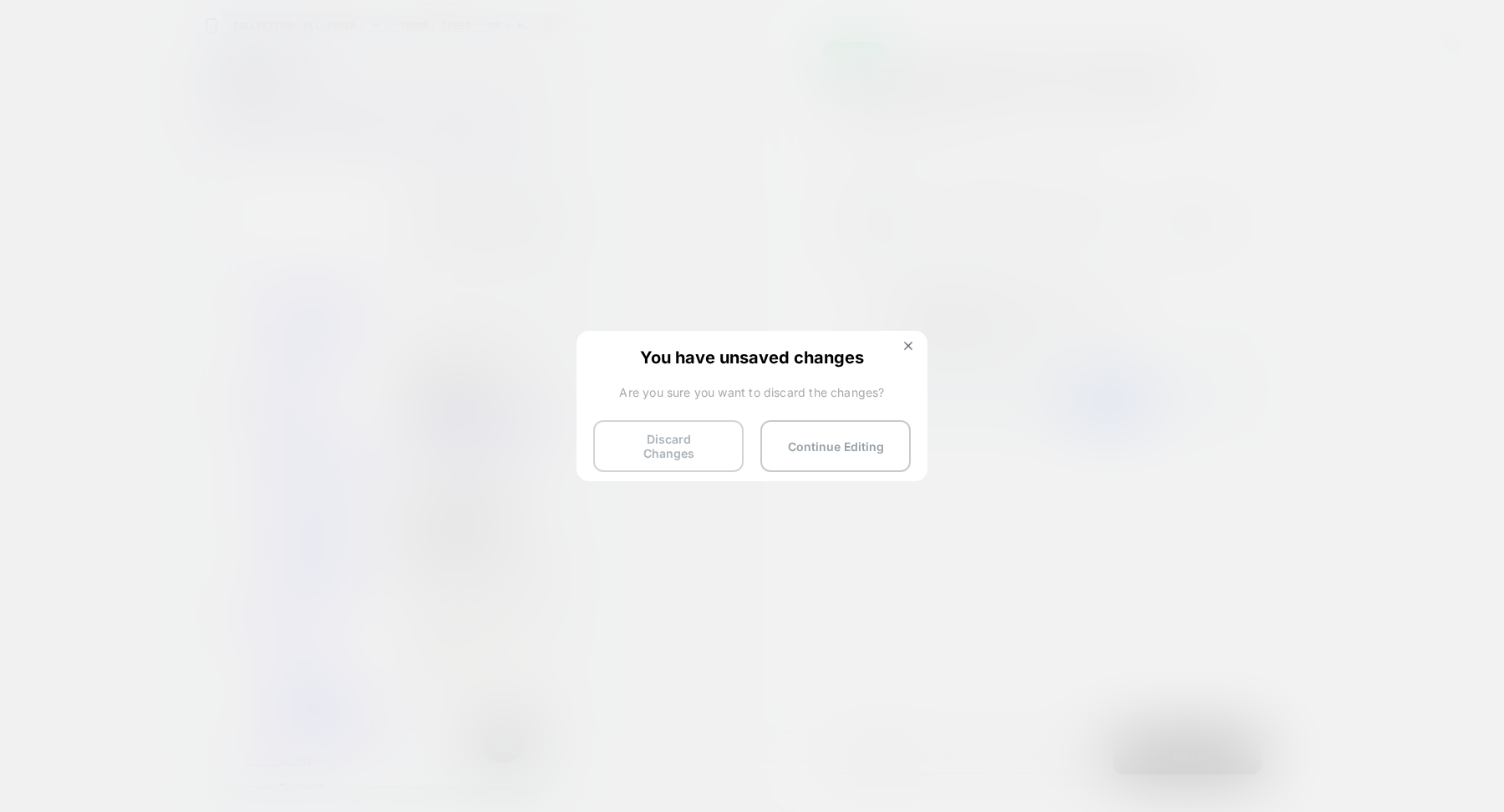
click at [684, 449] on button "Discard Changes" at bounding box center [669, 446] width 150 height 52
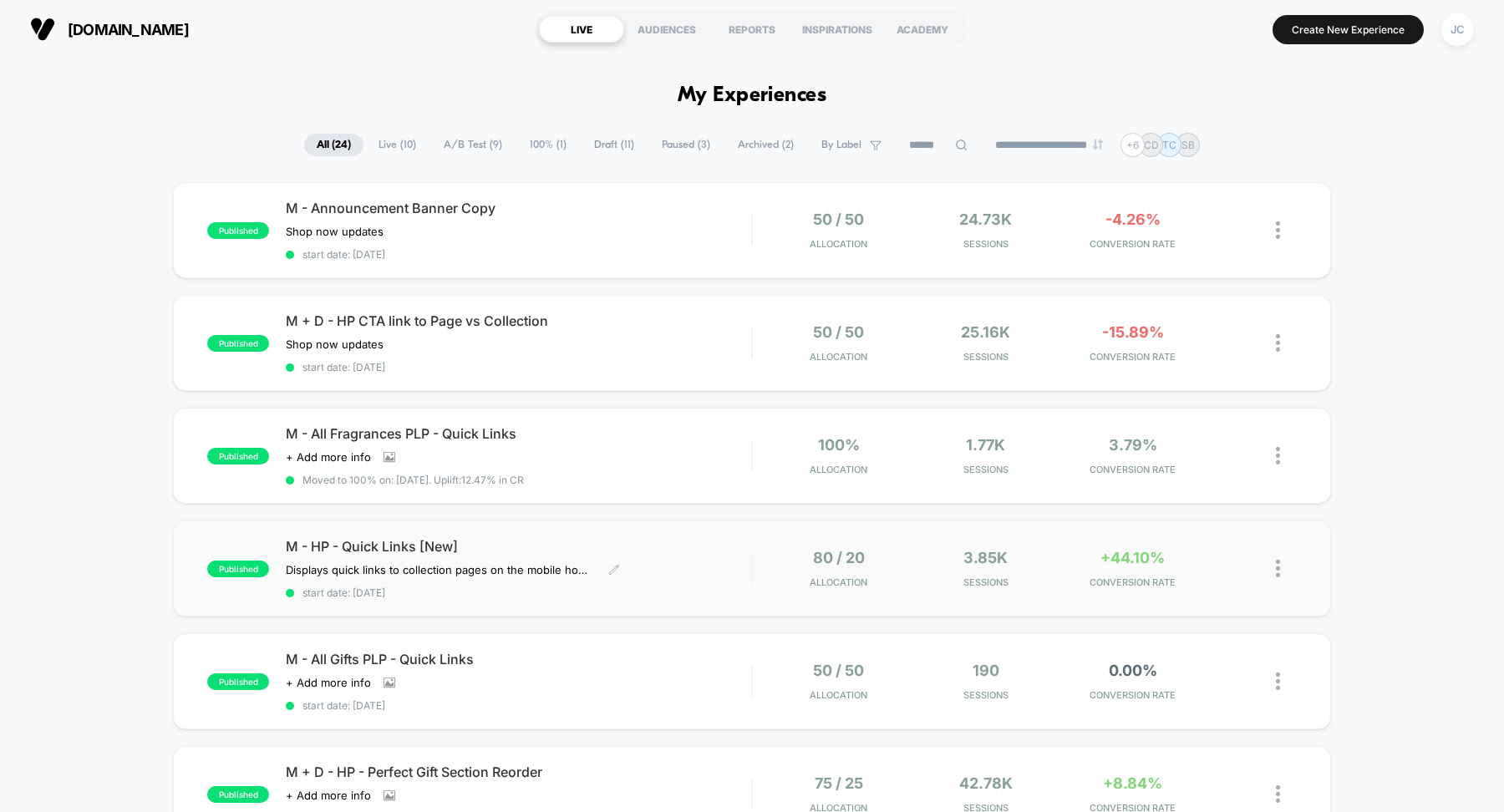
click at [667, 538] on span "M - HP - Quick Links [New]" at bounding box center [518, 546] width 465 height 16
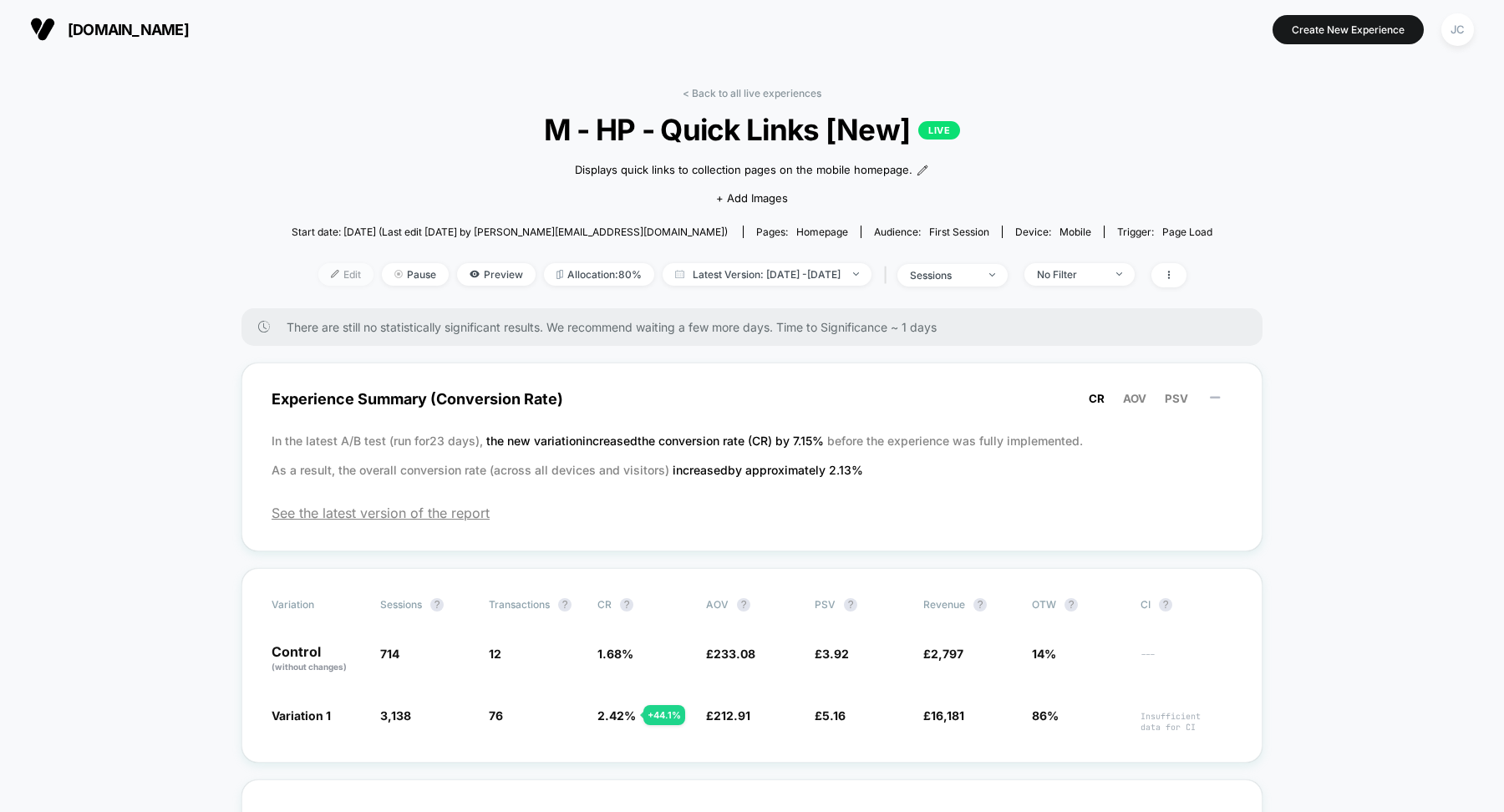
click at [331, 274] on img at bounding box center [336, 274] width 9 height 9
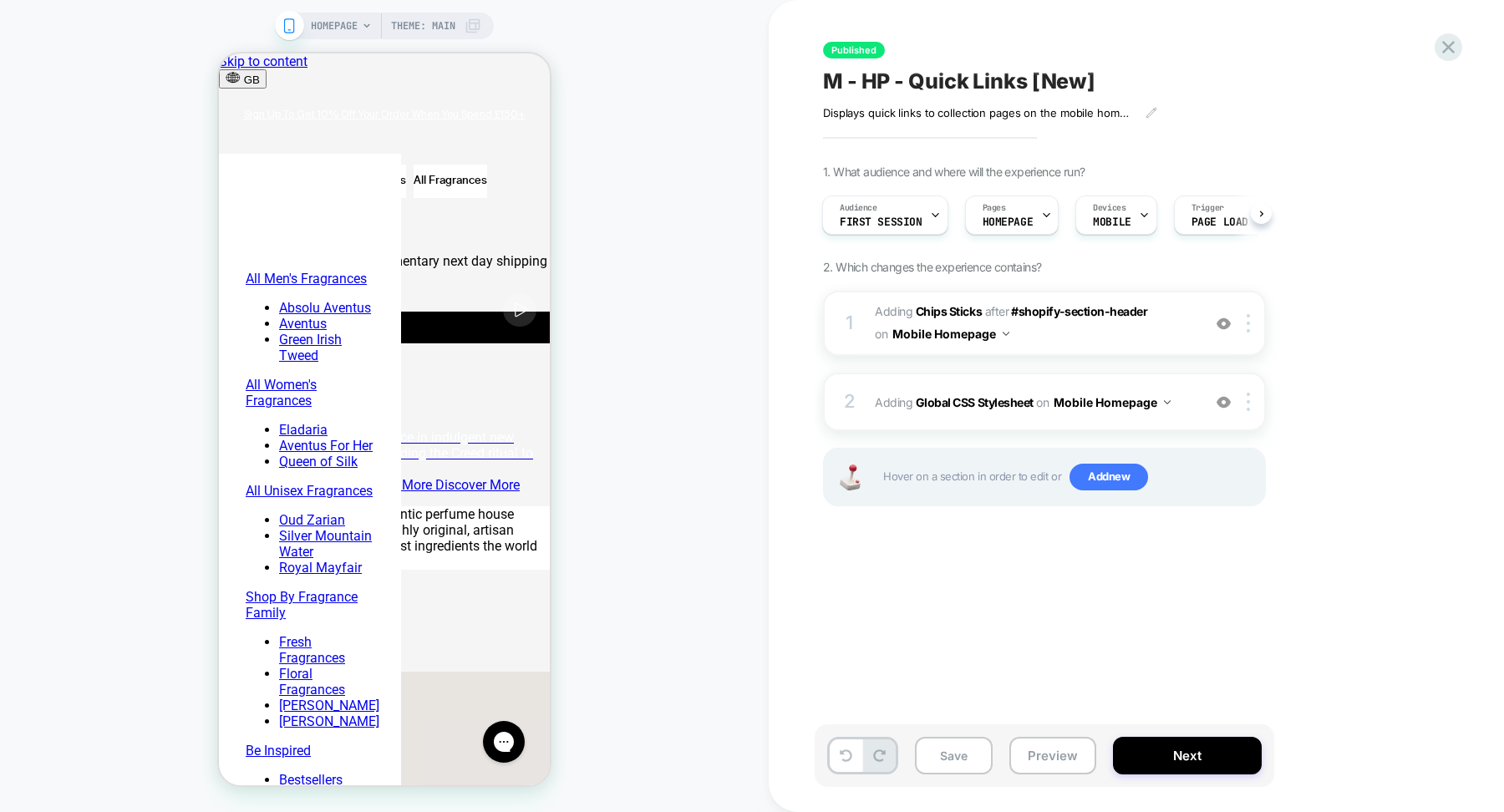
click at [434, 38] on span "Theme: MAIN" at bounding box center [423, 25] width 64 height 27
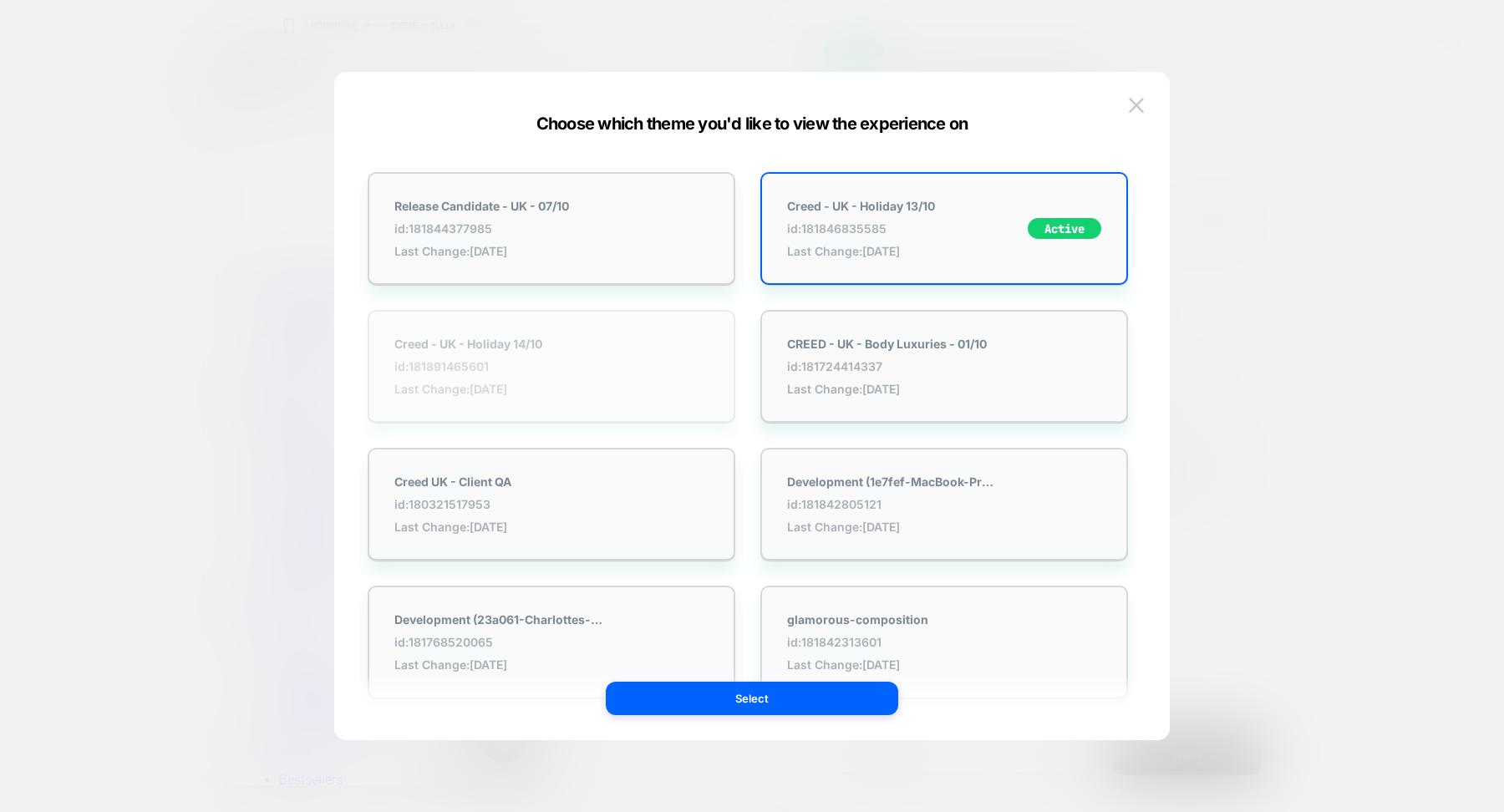
click at [490, 408] on div "Creed - UK - Holiday 14/10 id: 181891465601 Last Change: [DATE]" at bounding box center [551, 366] width 368 height 112
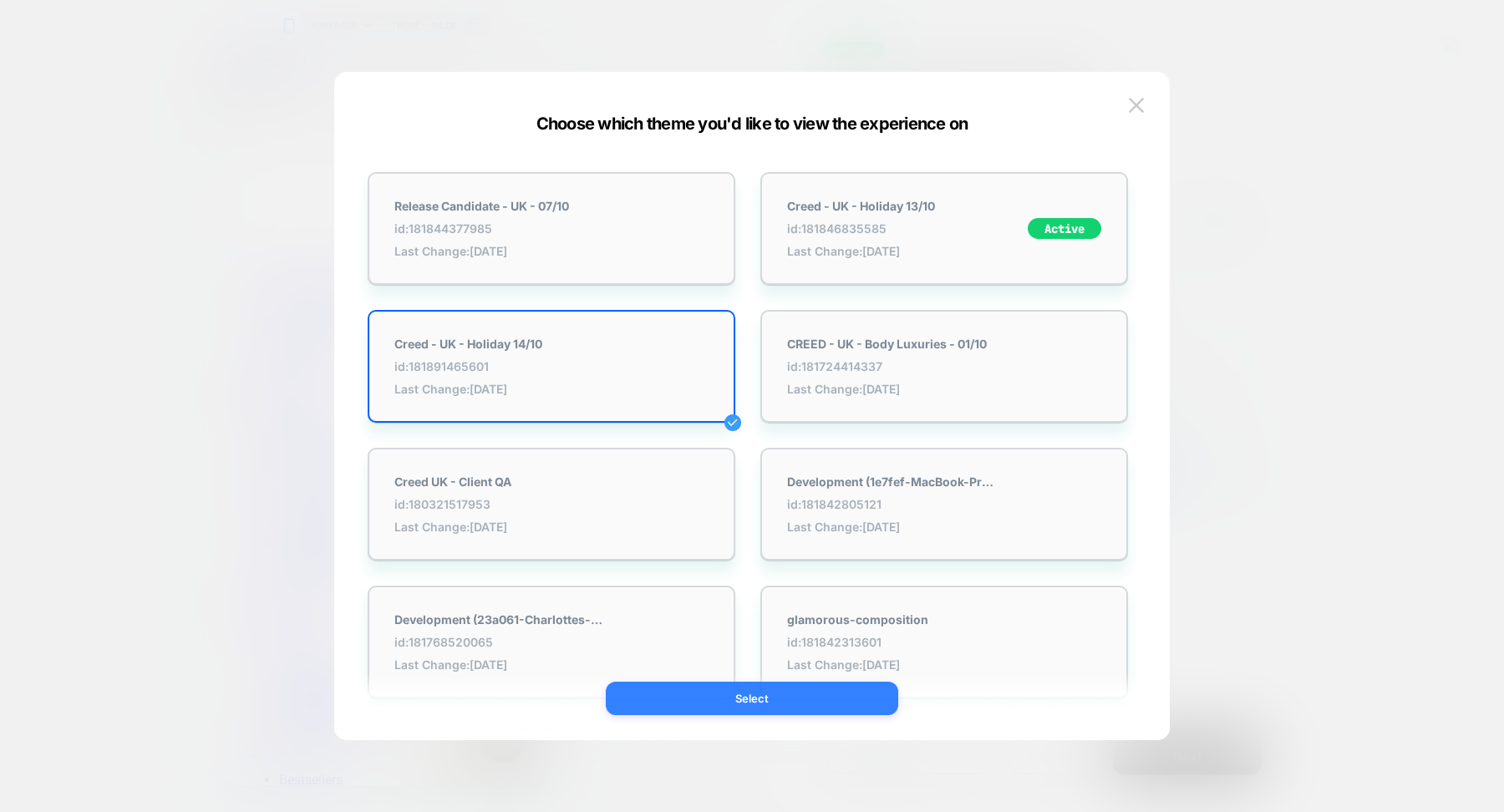
click at [714, 700] on button "Select" at bounding box center [752, 698] width 292 height 34
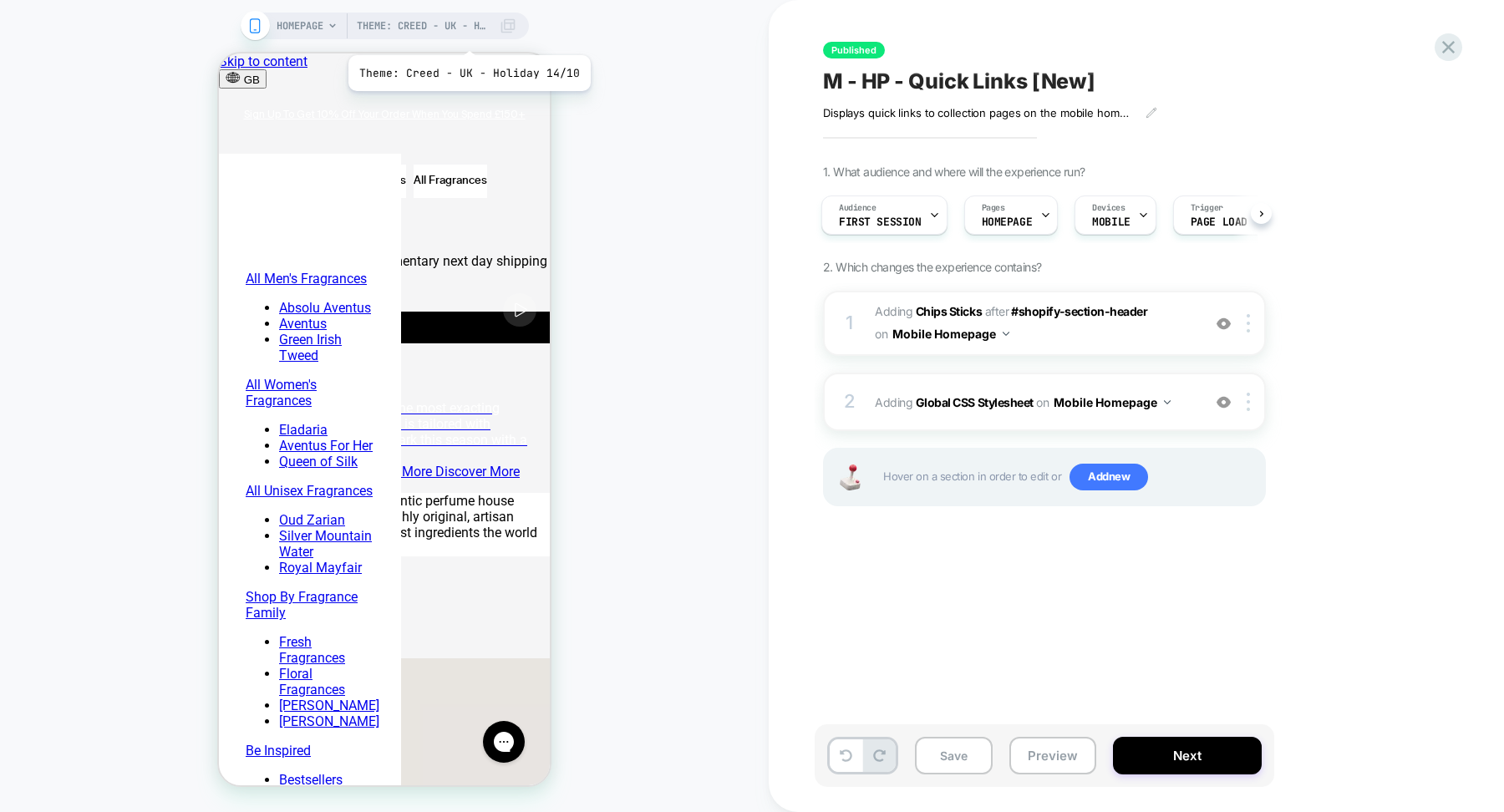
click at [466, 35] on span "Theme: Creed - UK - Holiday 14/10" at bounding box center [424, 25] width 134 height 27
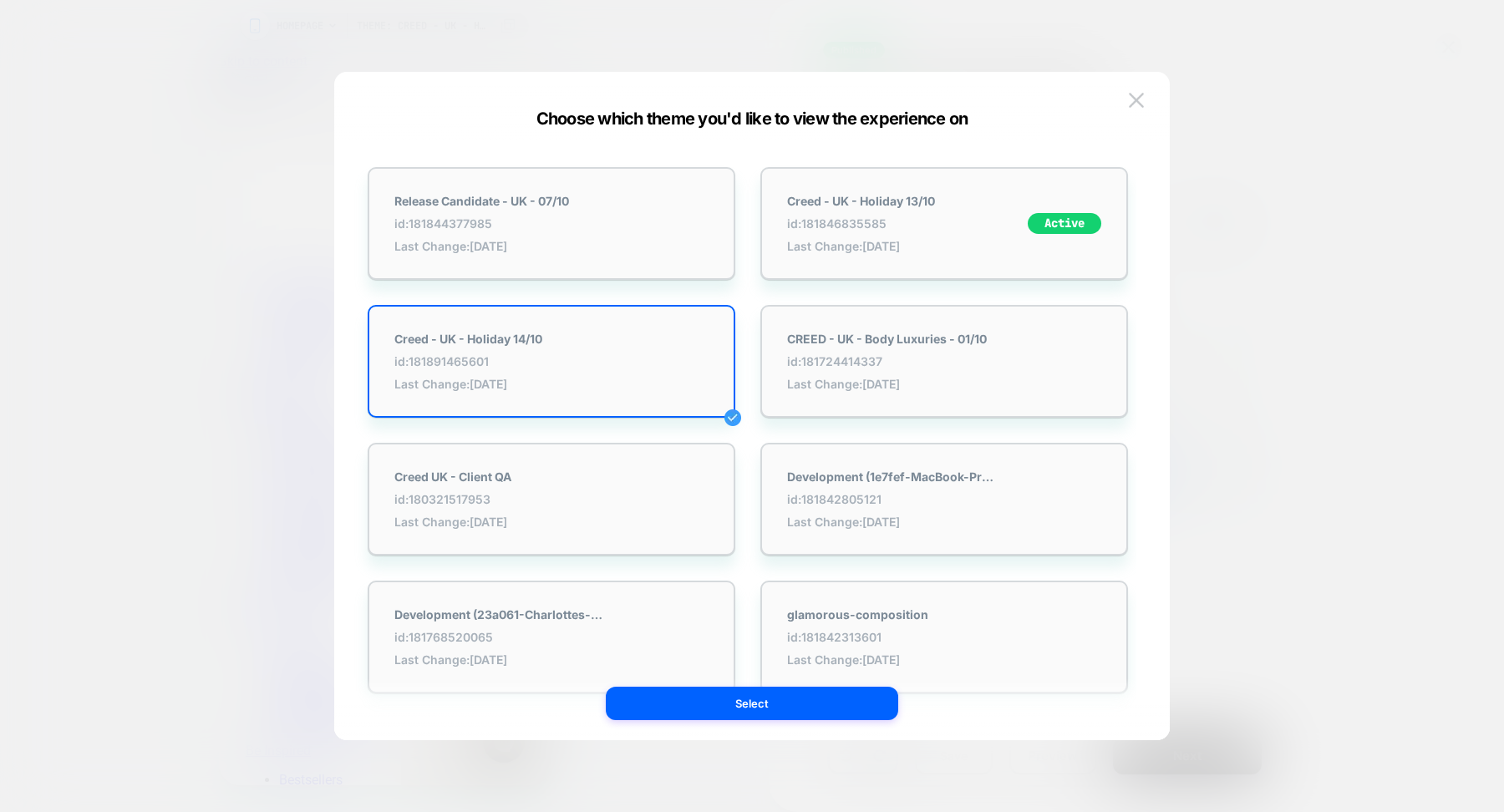
click at [1418, 318] on div at bounding box center [752, 406] width 1504 height 812
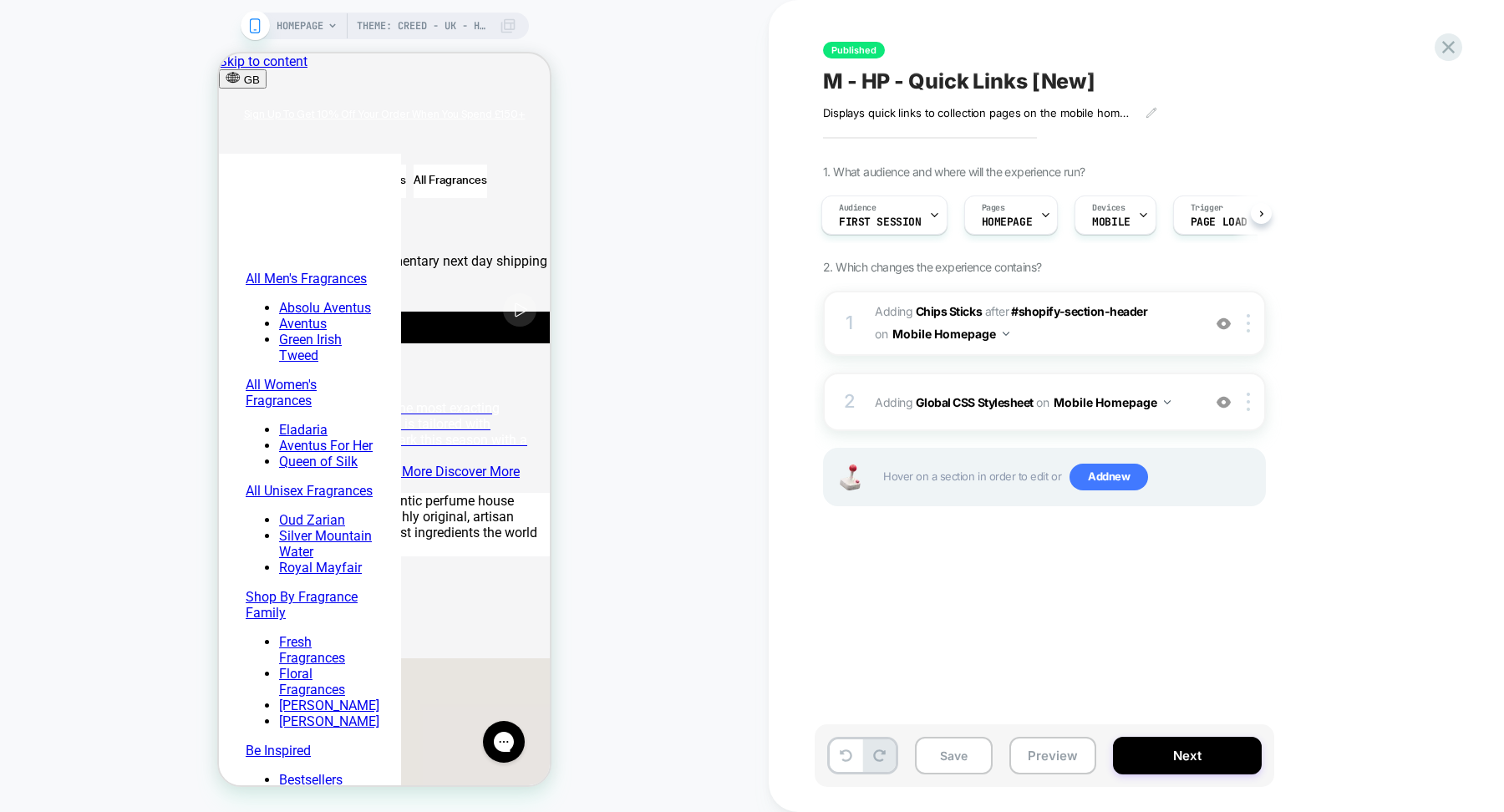
click at [1464, 48] on div "Published M - HP - Quick Links [New] Displays quick links to collection pages o…" at bounding box center [1136, 406] width 735 height 812
click at [1458, 48] on icon at bounding box center [1449, 48] width 22 height 22
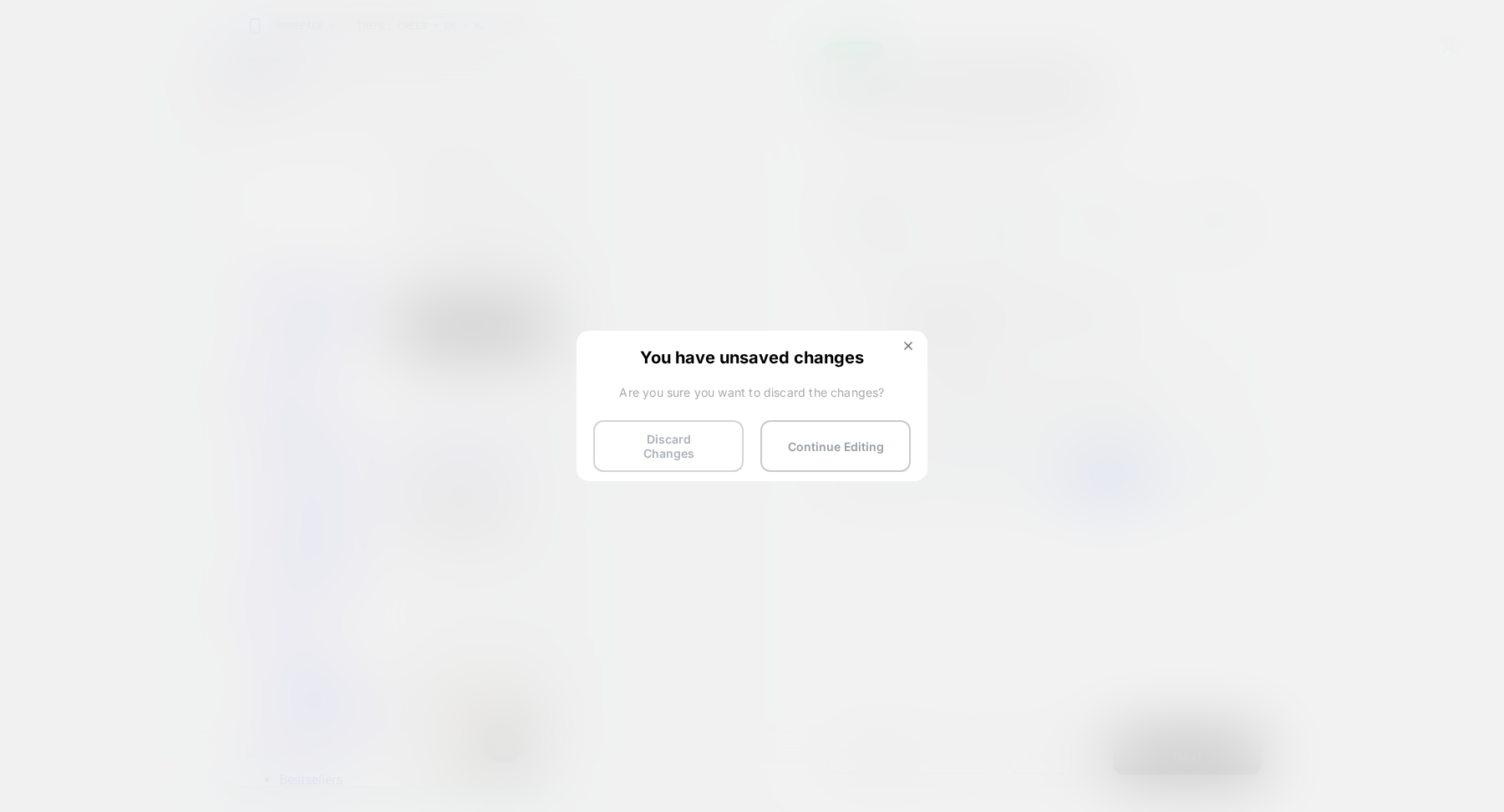
click at [709, 446] on button "Discard Changes" at bounding box center [669, 446] width 150 height 52
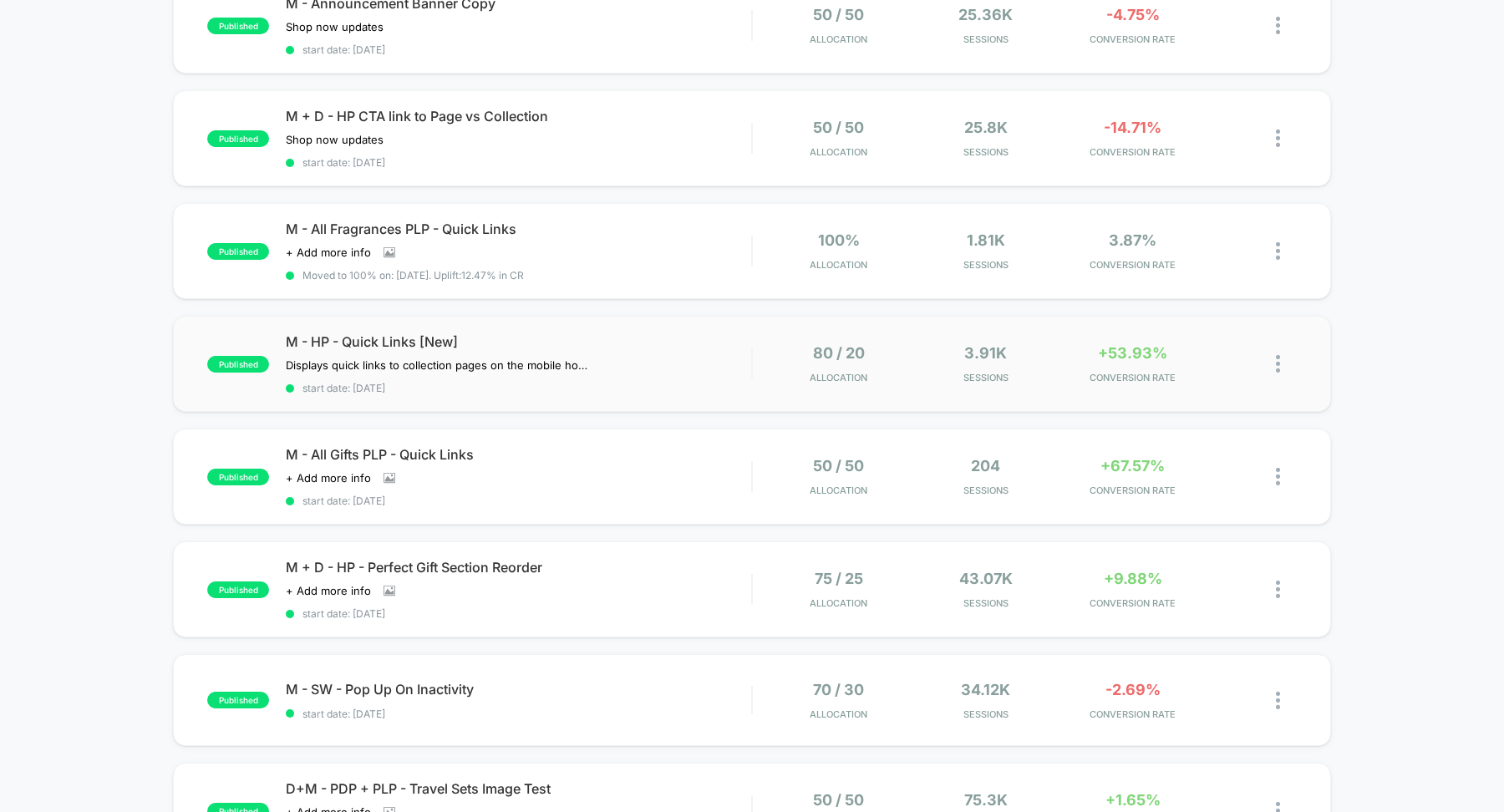
scroll to position [206, 0]
click at [642, 470] on div "M - All Gifts PLP - Quick Links Click to view images Click to edit experience d…" at bounding box center [518, 476] width 465 height 61
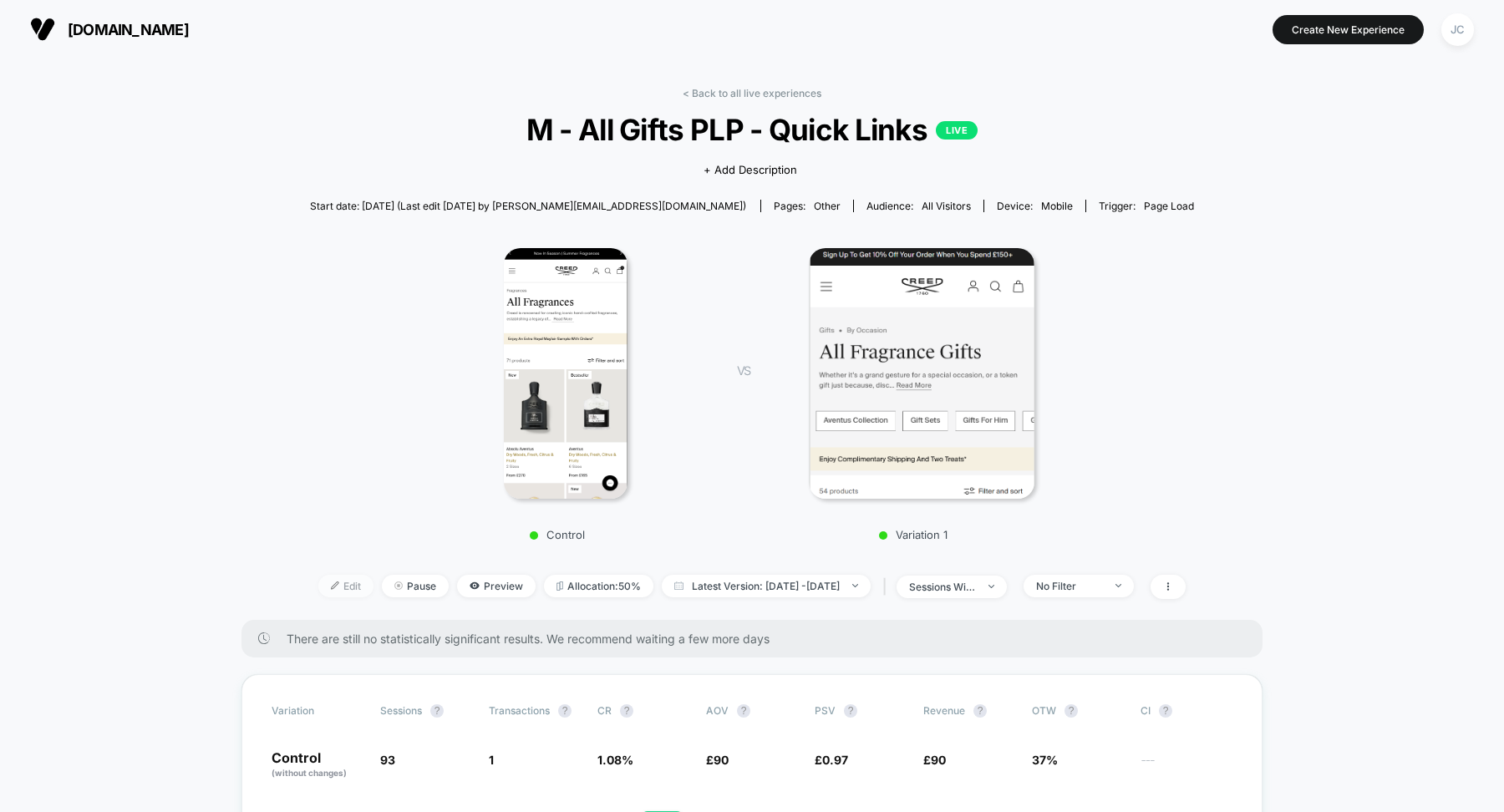
click at [319, 585] on span "Edit" at bounding box center [346, 586] width 55 height 22
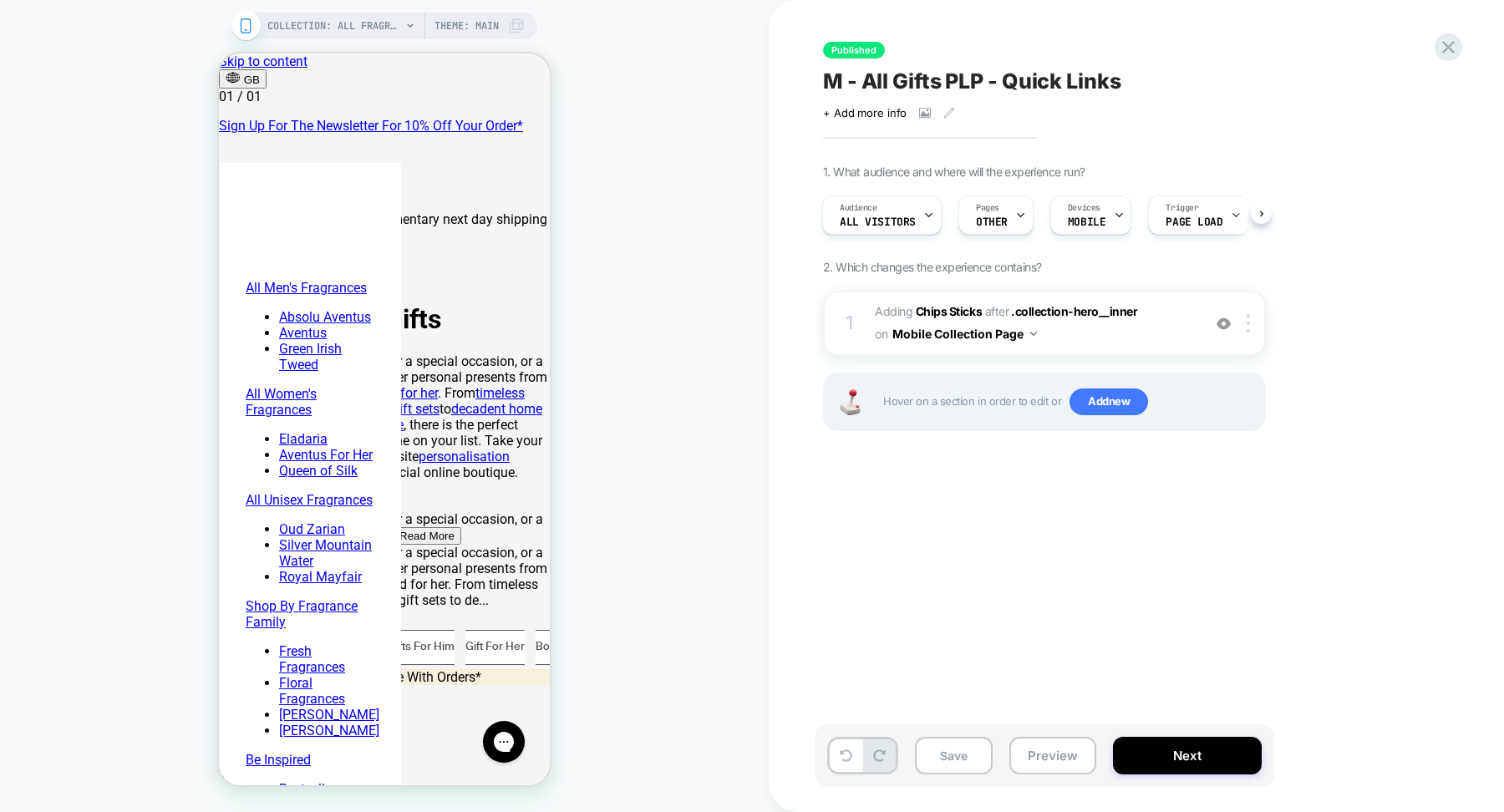
click at [487, 22] on span "Theme: MAIN" at bounding box center [466, 25] width 64 height 27
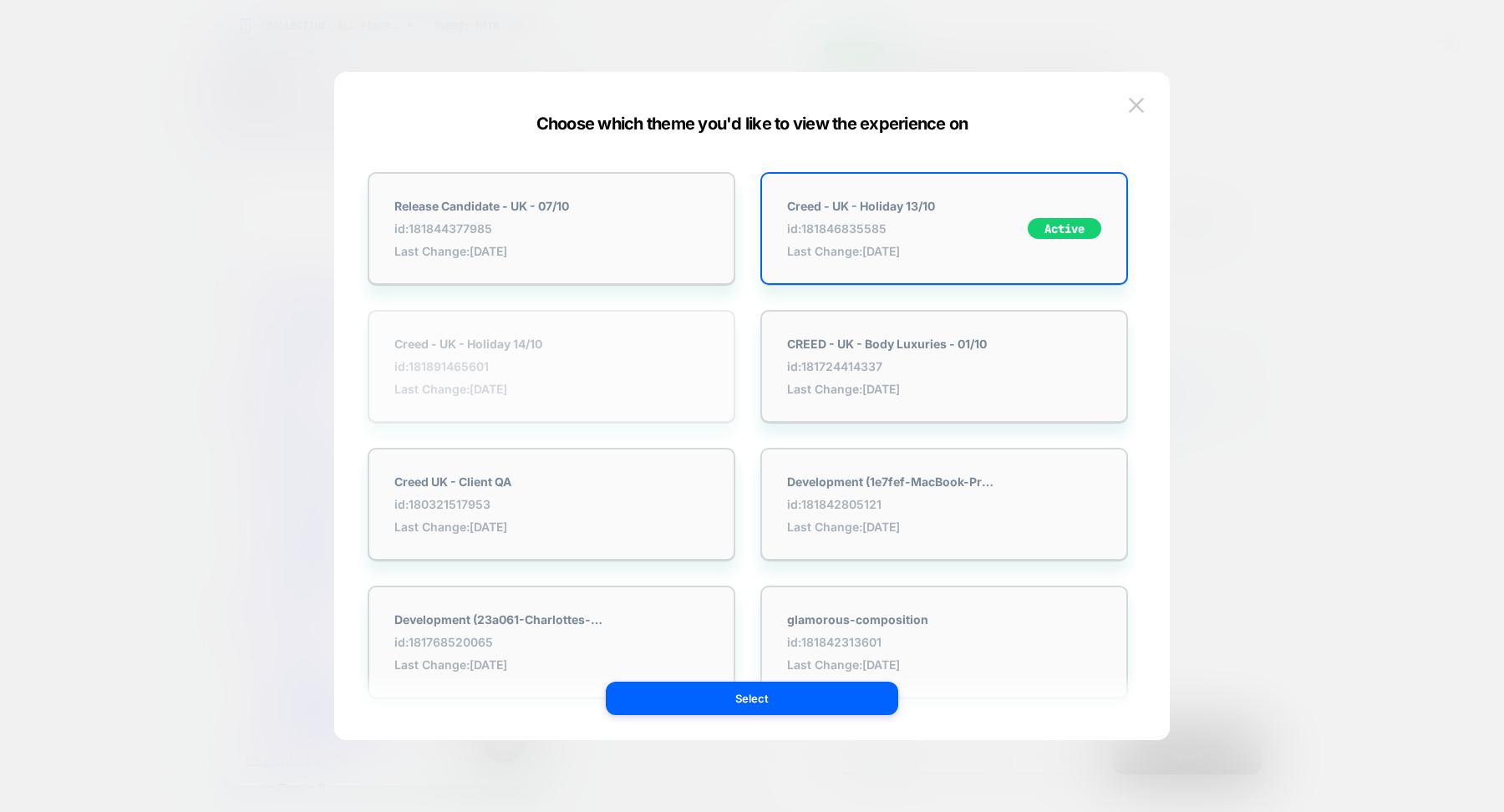
click at [510, 391] on span "Last Change: [DATE]" at bounding box center [468, 389] width 148 height 14
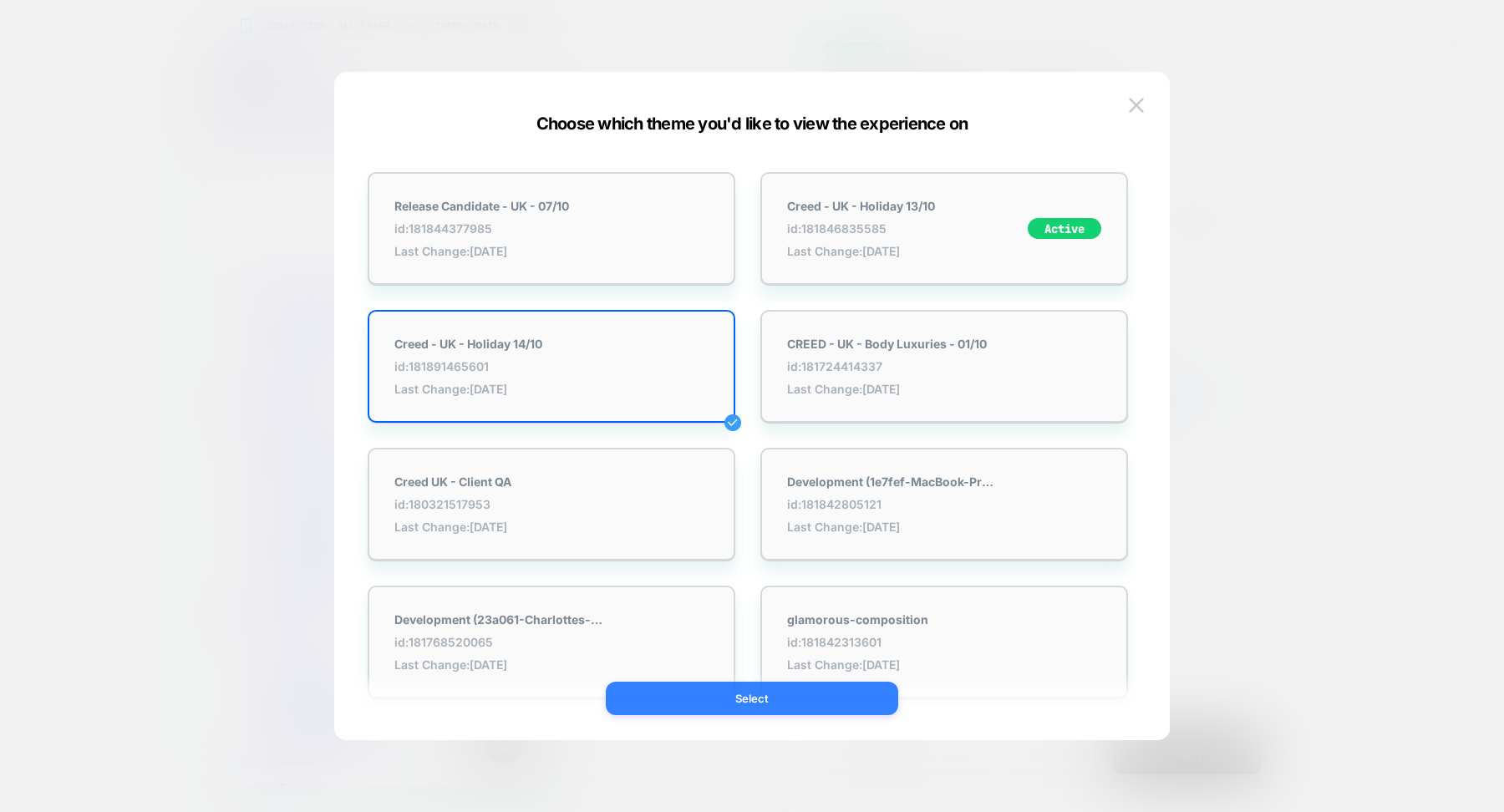
click at [619, 702] on button "Select" at bounding box center [752, 698] width 292 height 34
